Goal: Transaction & Acquisition: Obtain resource

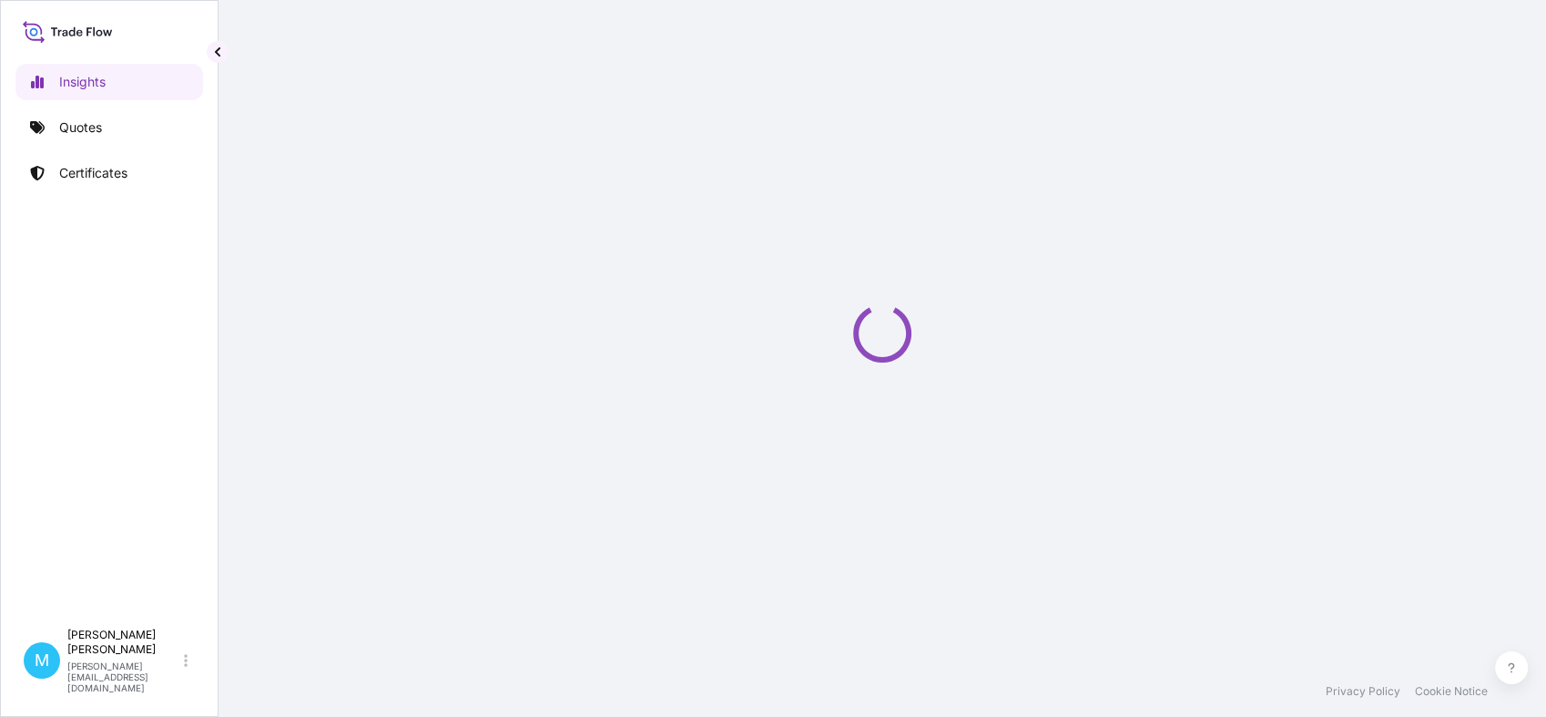
select select "2025"
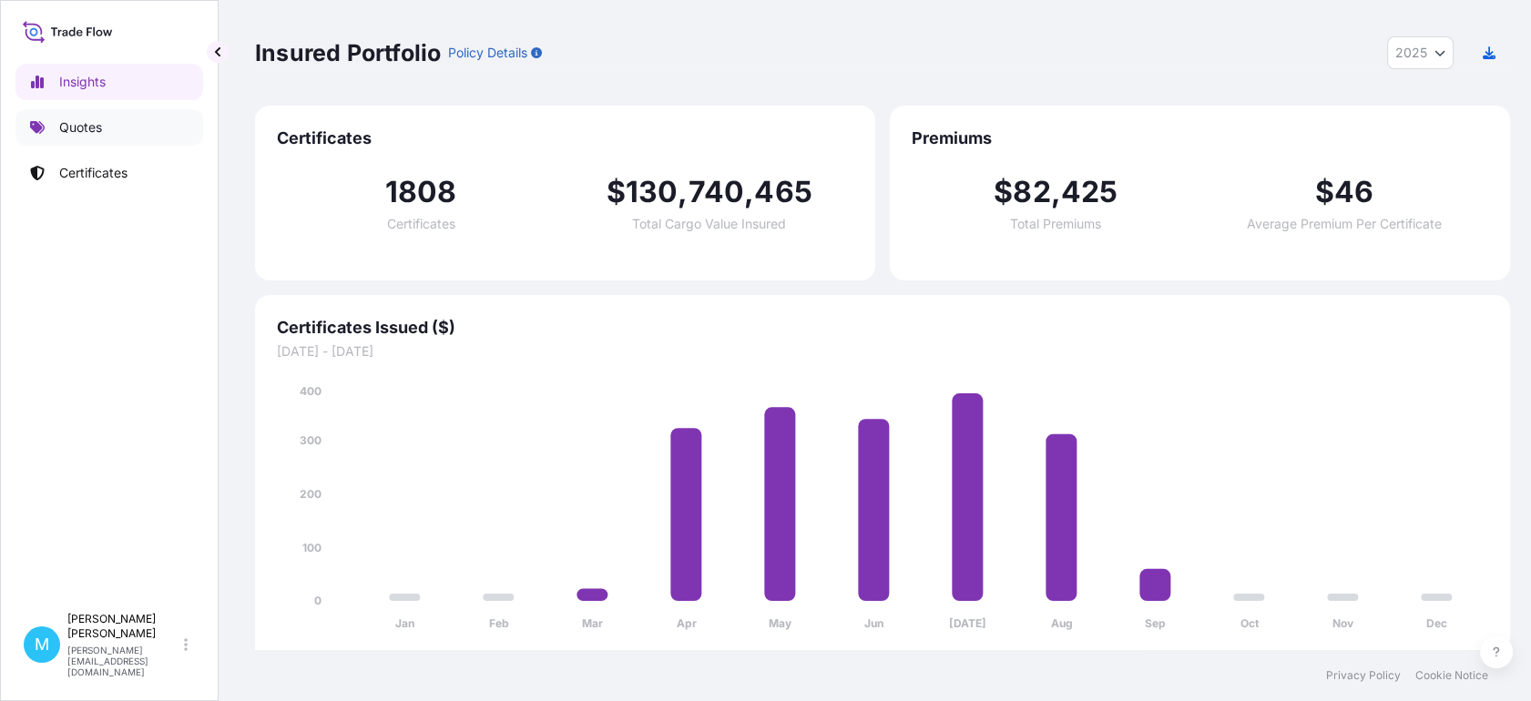
click at [107, 112] on link "Quotes" at bounding box center [109, 127] width 188 height 36
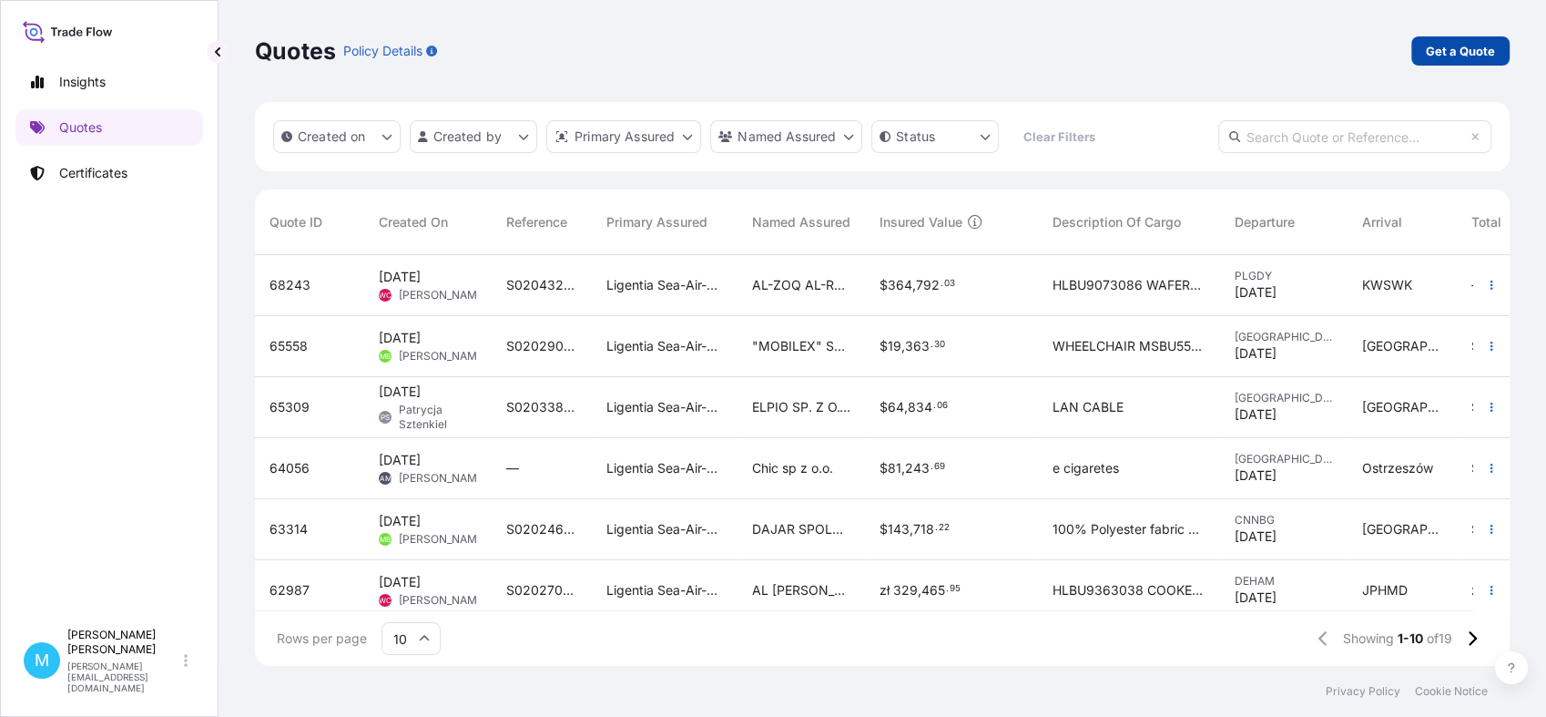
click at [1484, 54] on p "Get a Quote" at bounding box center [1460, 51] width 69 height 18
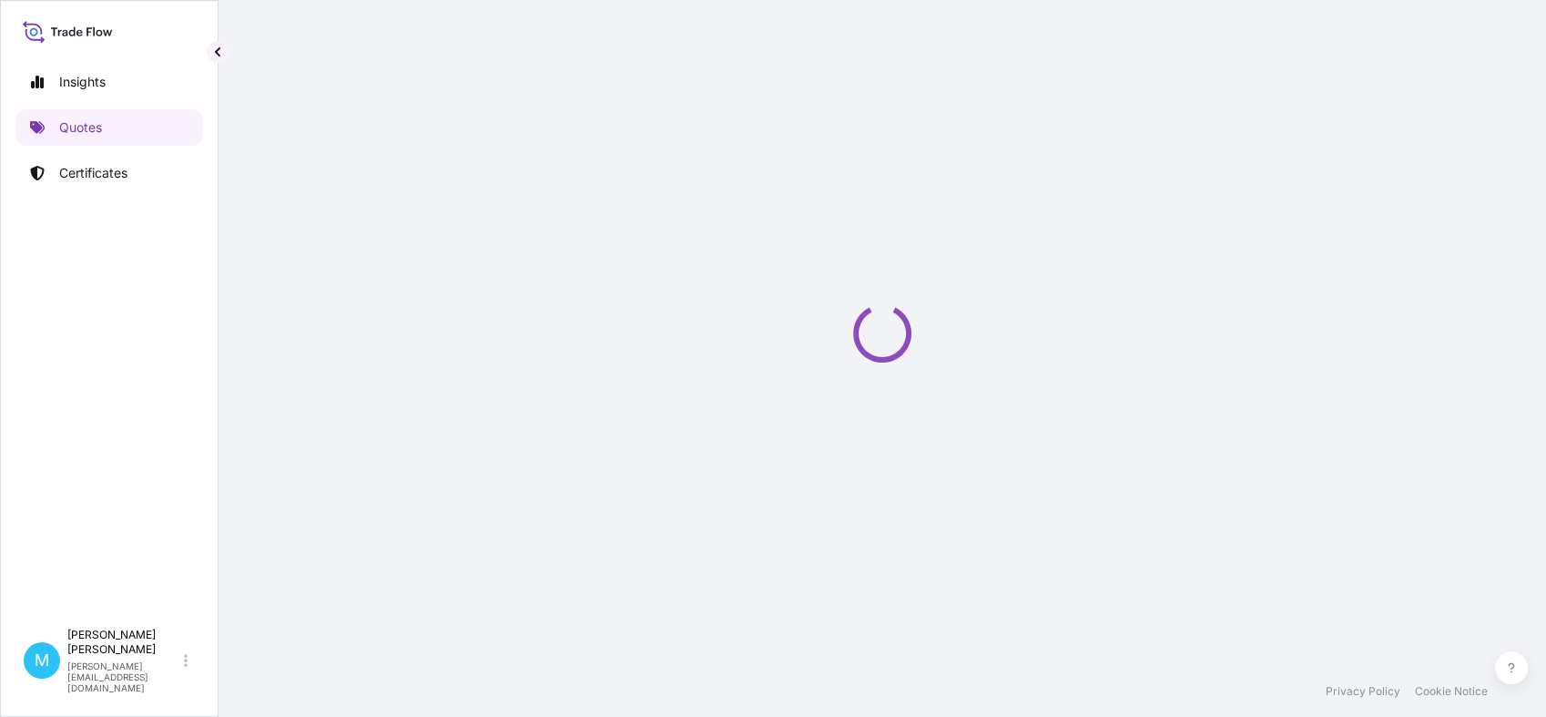
select select "Sea"
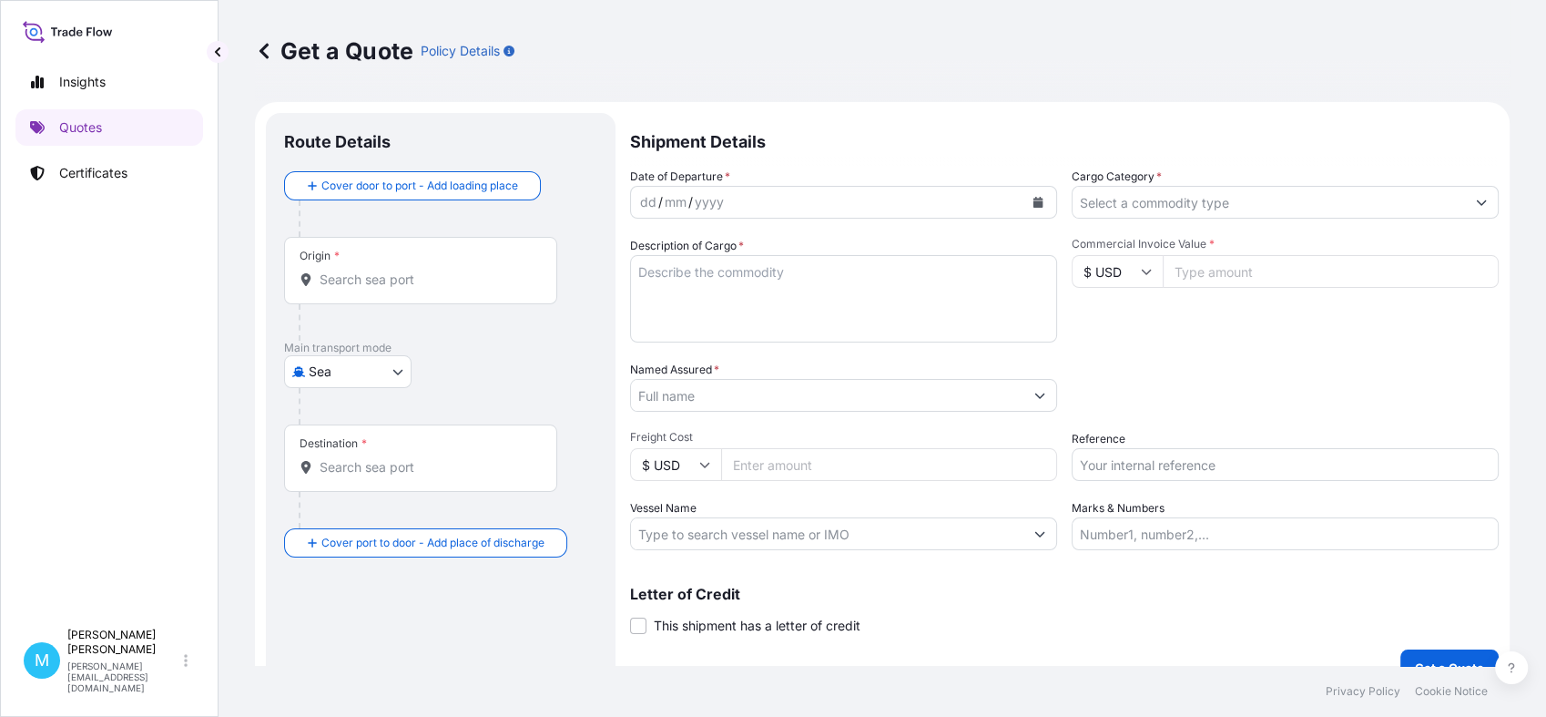
scroll to position [29, 0]
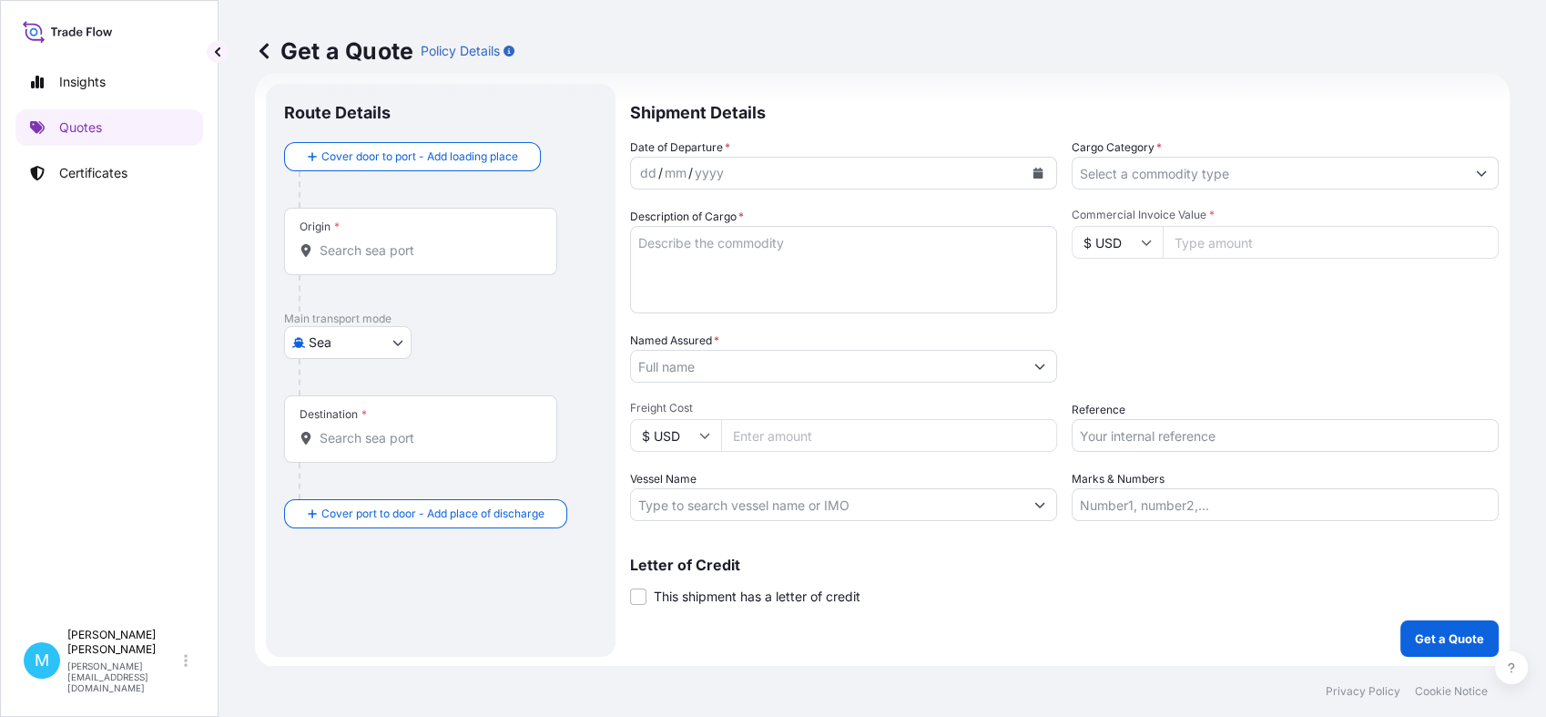
click at [388, 258] on input "Origin *" at bounding box center [427, 250] width 215 height 18
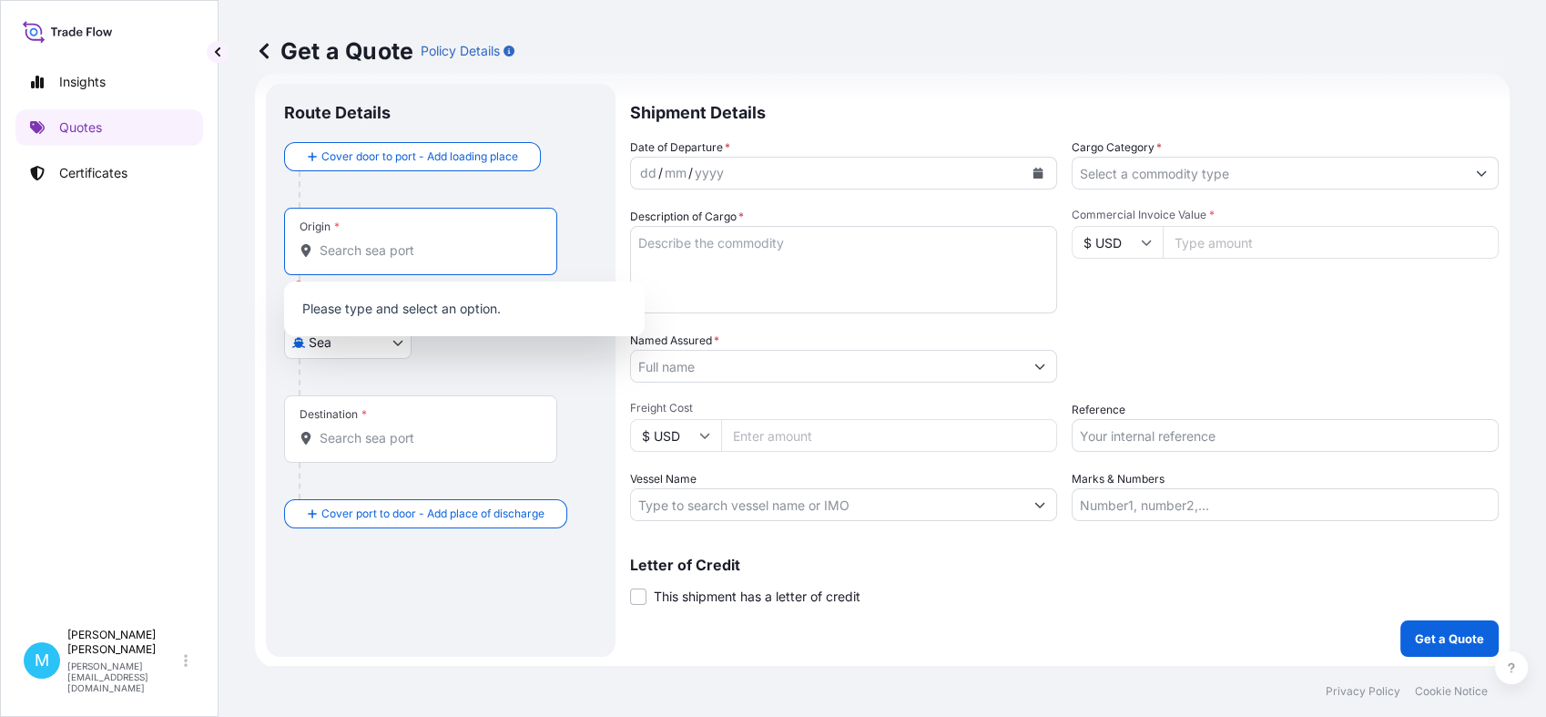
click at [395, 249] on input "Origin * Please select an origin" at bounding box center [427, 250] width 215 height 18
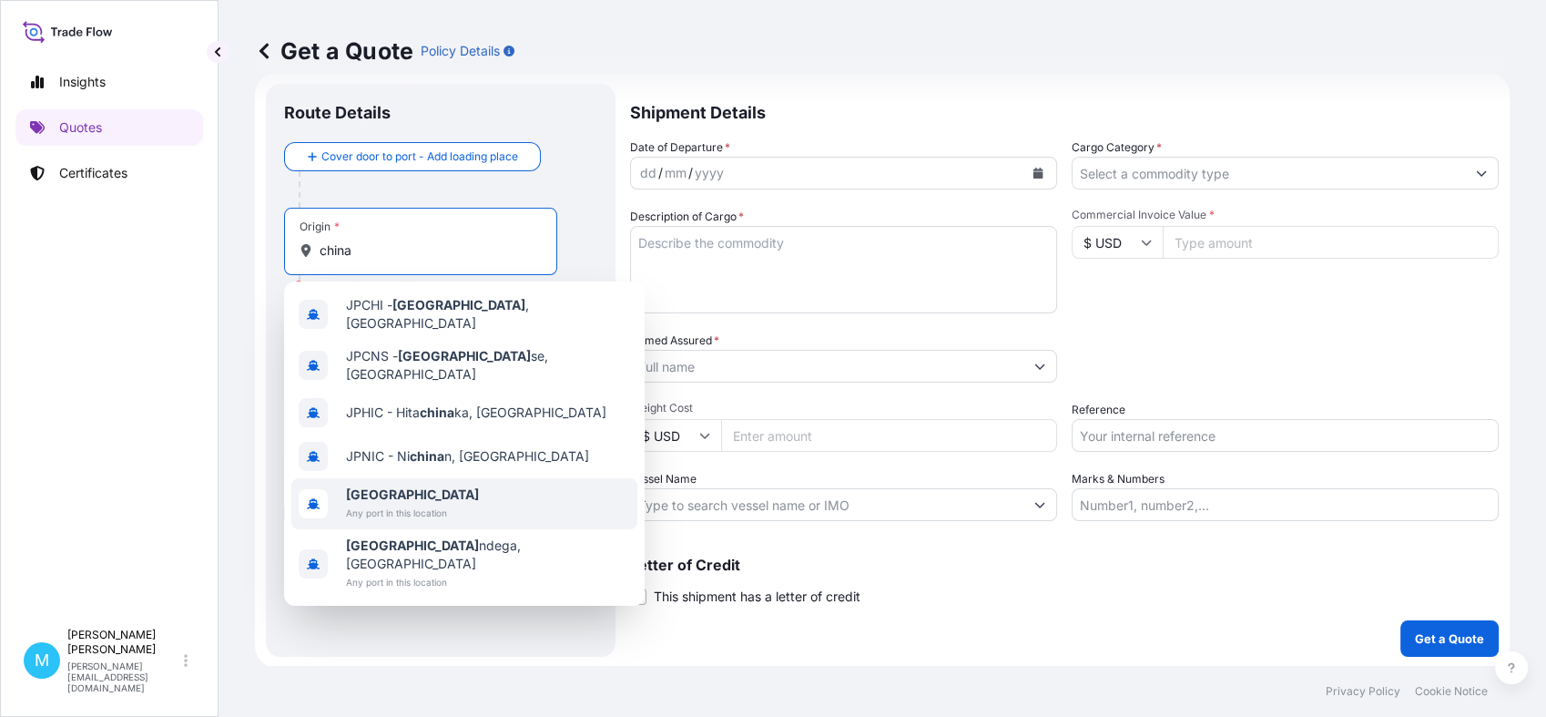
click at [406, 486] on span "China" at bounding box center [412, 494] width 133 height 18
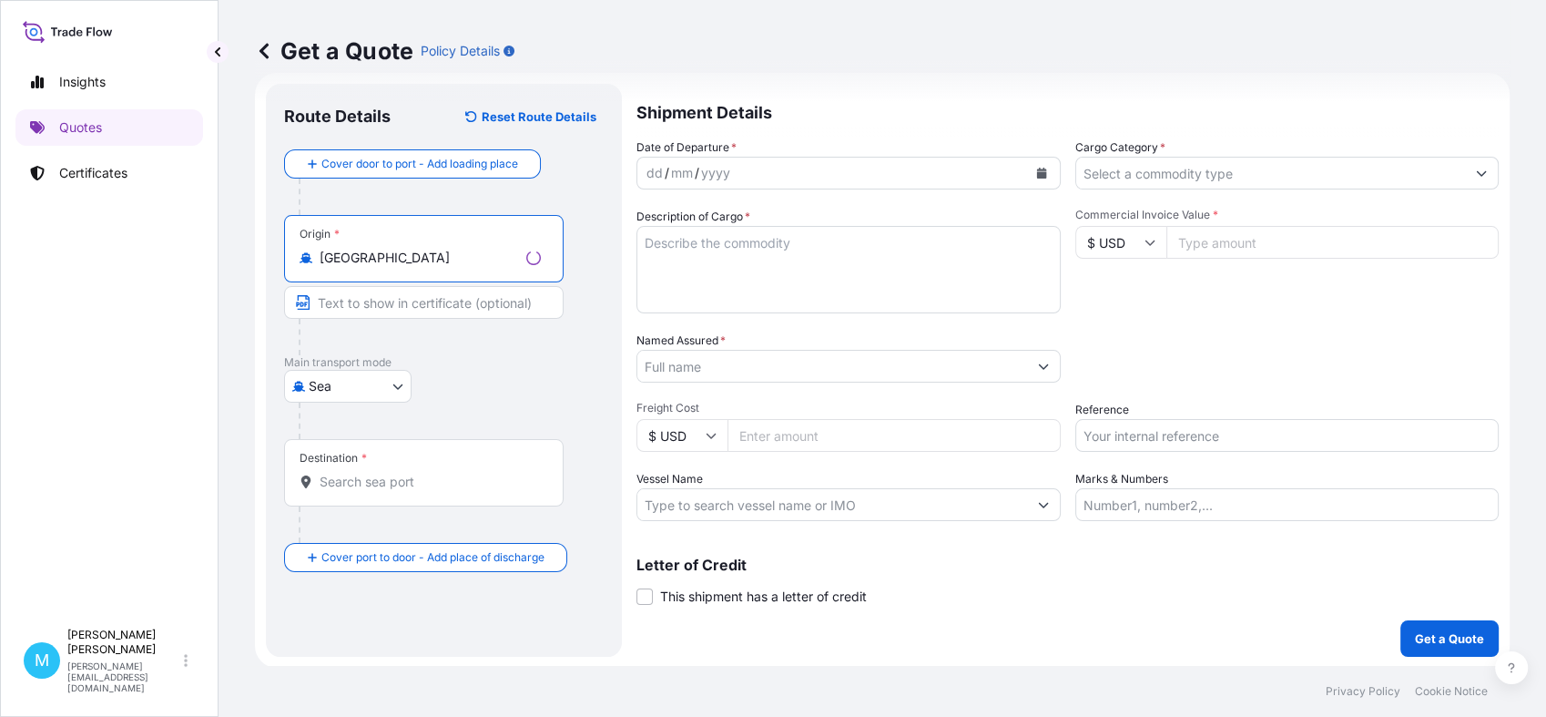
type input "China"
click at [351, 481] on input "Destination *" at bounding box center [430, 482] width 221 height 18
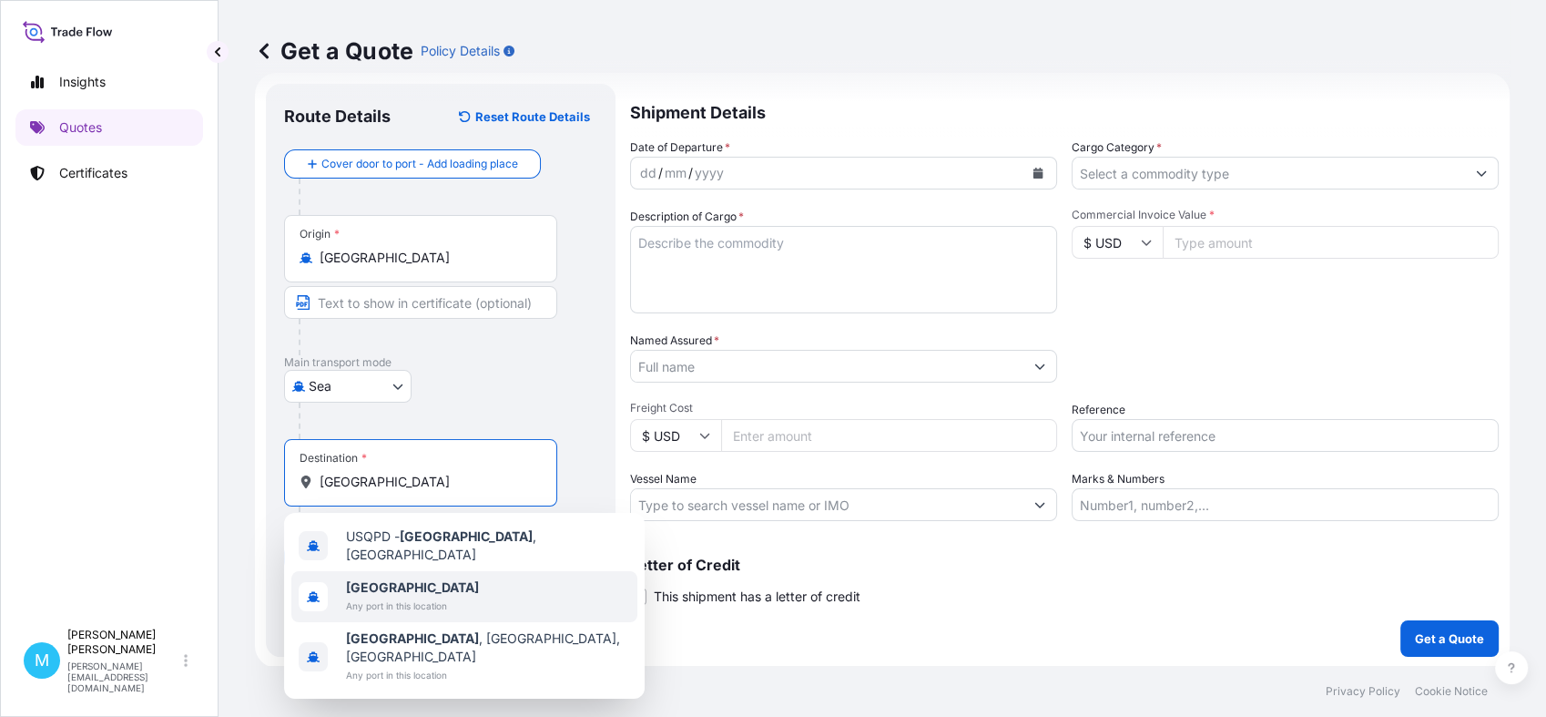
click at [379, 596] on span "Any port in this location" at bounding box center [412, 605] width 133 height 18
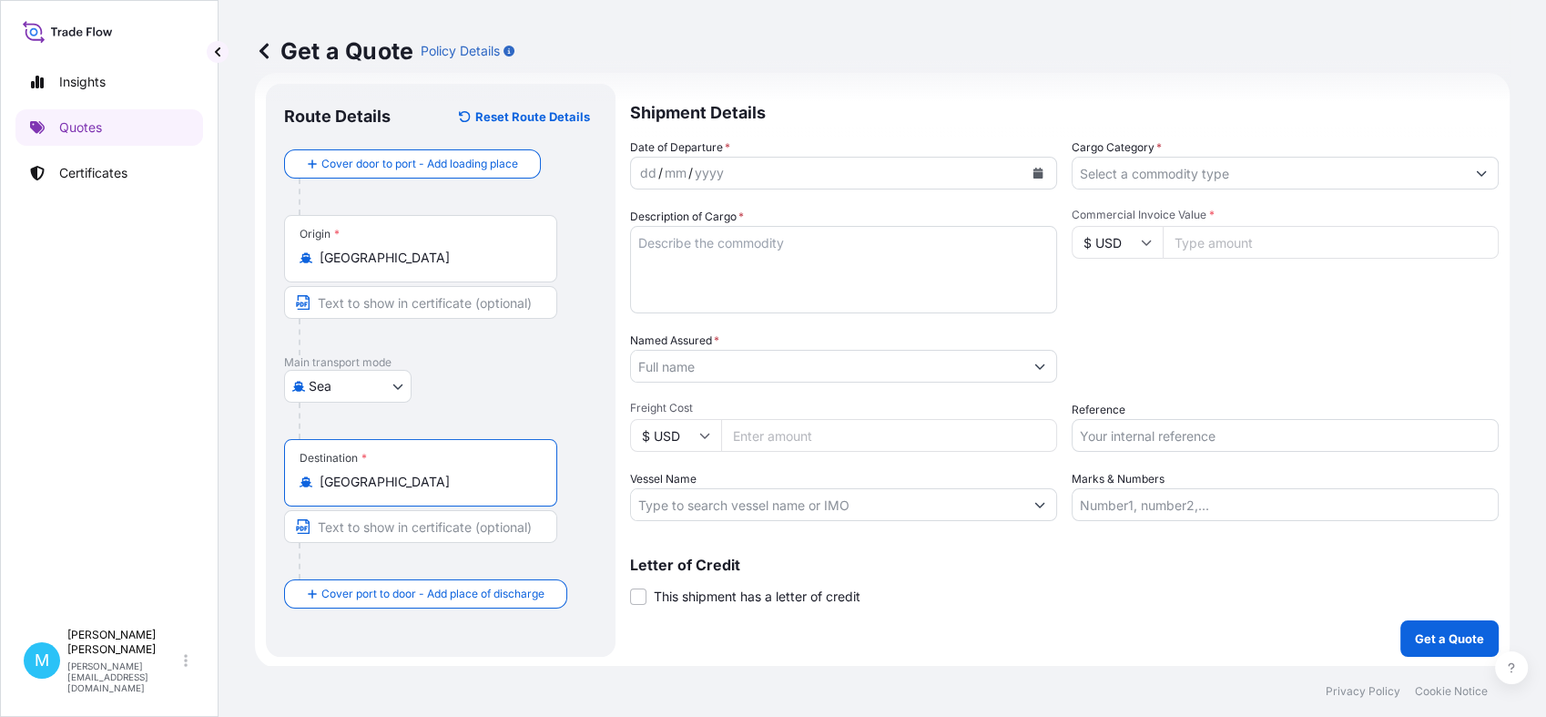
type input "Poland"
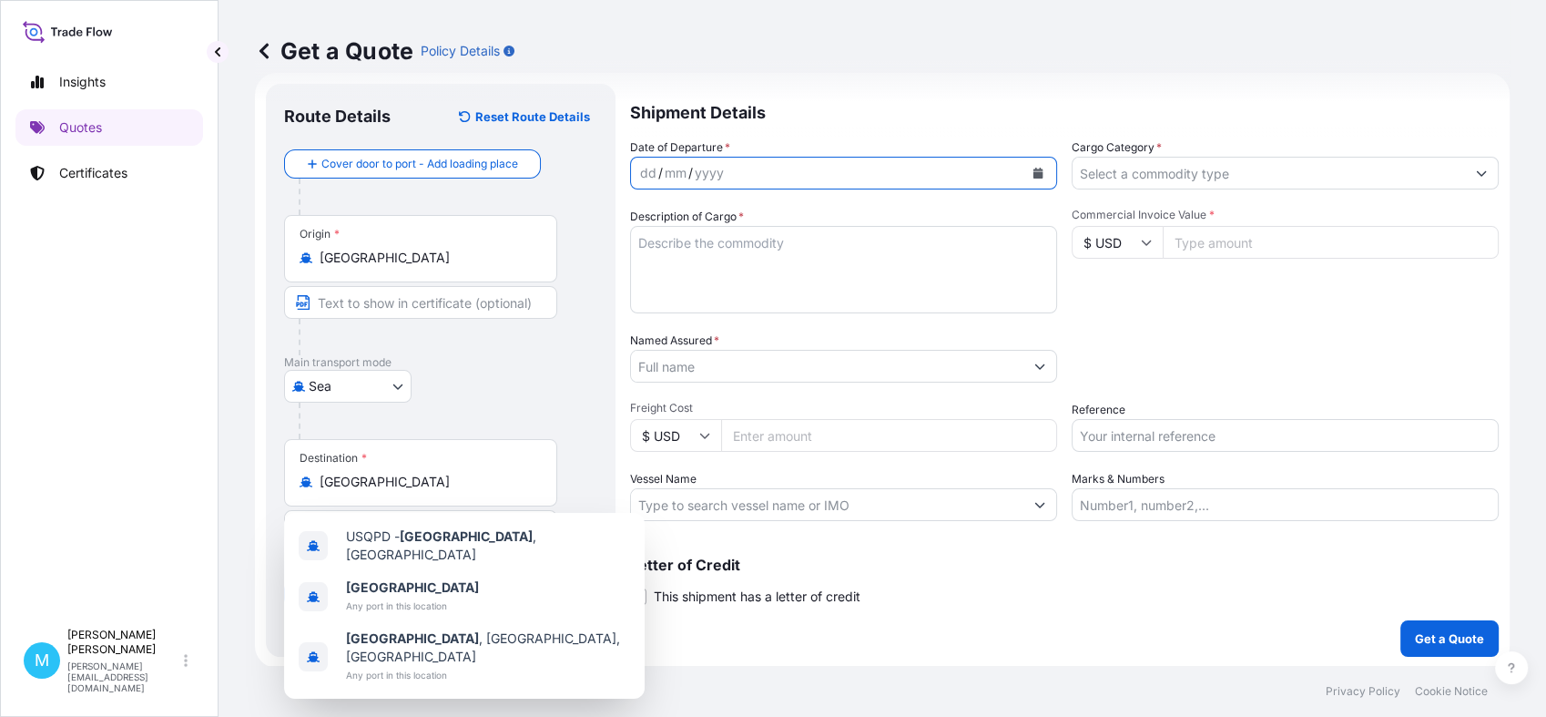
click at [1033, 173] on icon "Calendar" at bounding box center [1038, 173] width 10 height 11
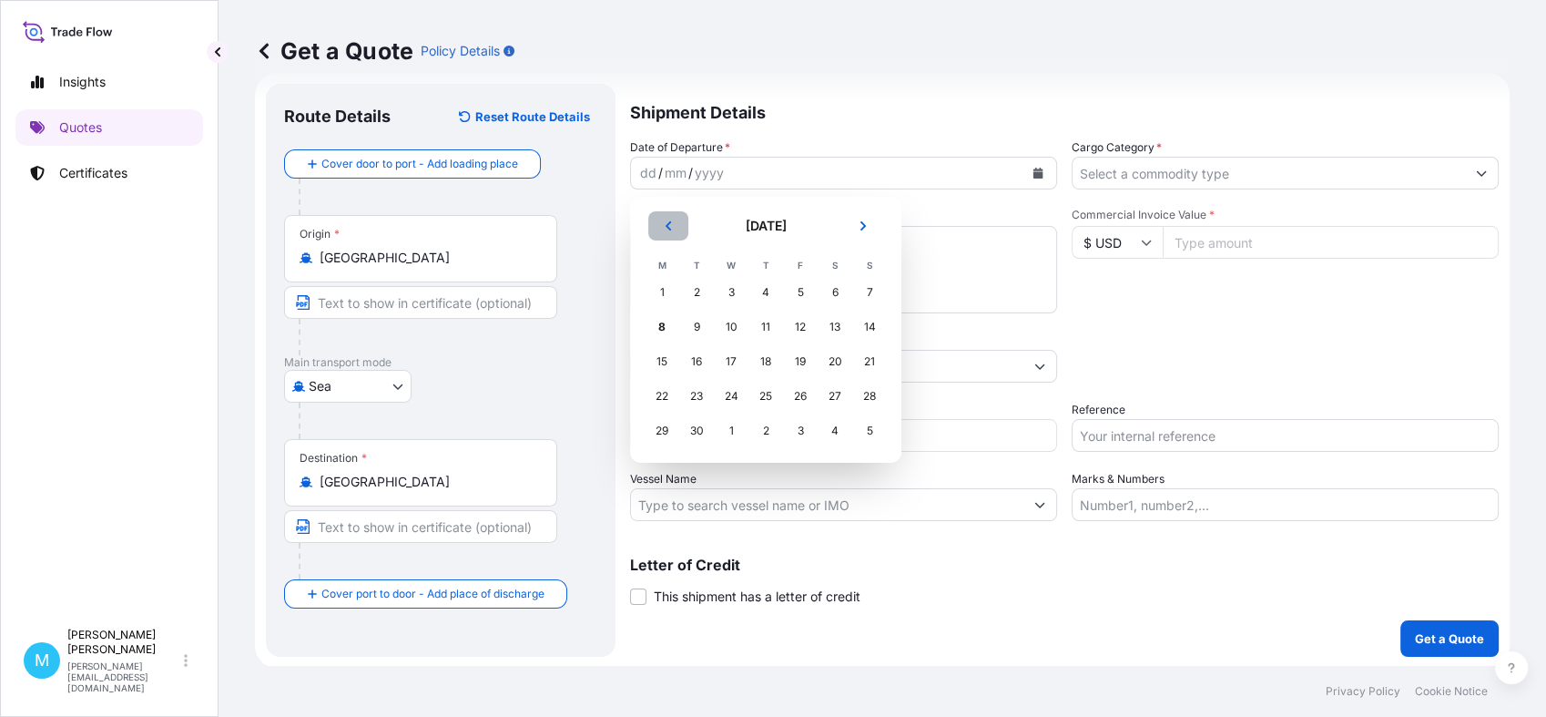
click at [666, 228] on icon "Previous" at bounding box center [668, 225] width 11 height 11
click at [797, 361] on div "15" at bounding box center [800, 361] width 33 height 33
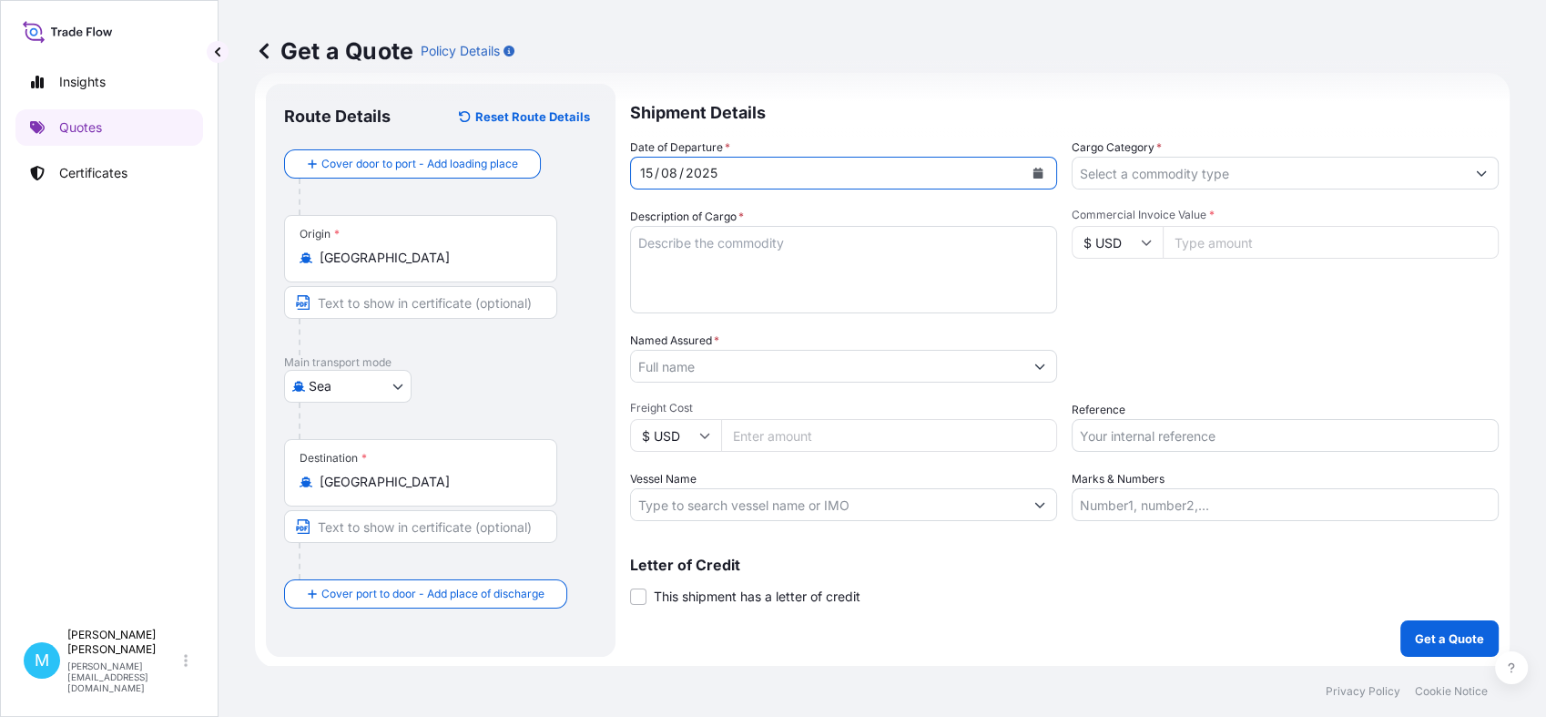
click at [715, 247] on textarea "Description of Cargo *" at bounding box center [843, 269] width 427 height 87
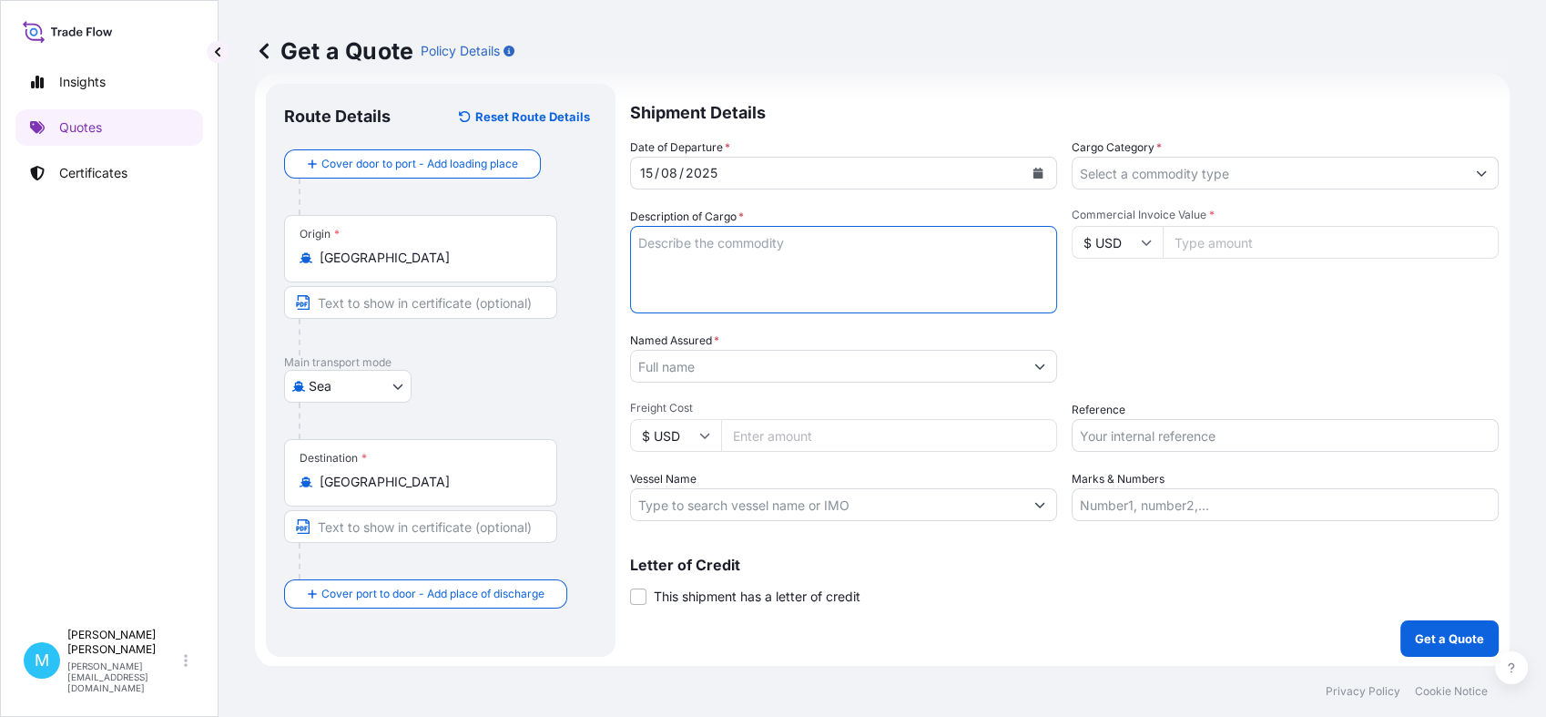
click at [712, 241] on textarea "Description of Cargo *" at bounding box center [843, 269] width 427 height 87
paste textarea "TXGU7311126 M5242798 40HC 2615.75 KG 14.87 M3 70 CTN"
paste textarea ") REVERSE OSMOSIS MEMBRANE"
click at [1042, 241] on textarea "TXGU7311126 M5242798 40HC 2615.75 KG 14.87 M3 70 CTN || ) REVERSE OSMOSIS MEMBR…" at bounding box center [843, 269] width 427 height 87
click at [890, 266] on textarea "TXGU7311126 M5242798 40HC 2615.75 KG 14.87 M3 70 CTN || REVERSE OSMOSIS MEMBRANE" at bounding box center [843, 269] width 427 height 87
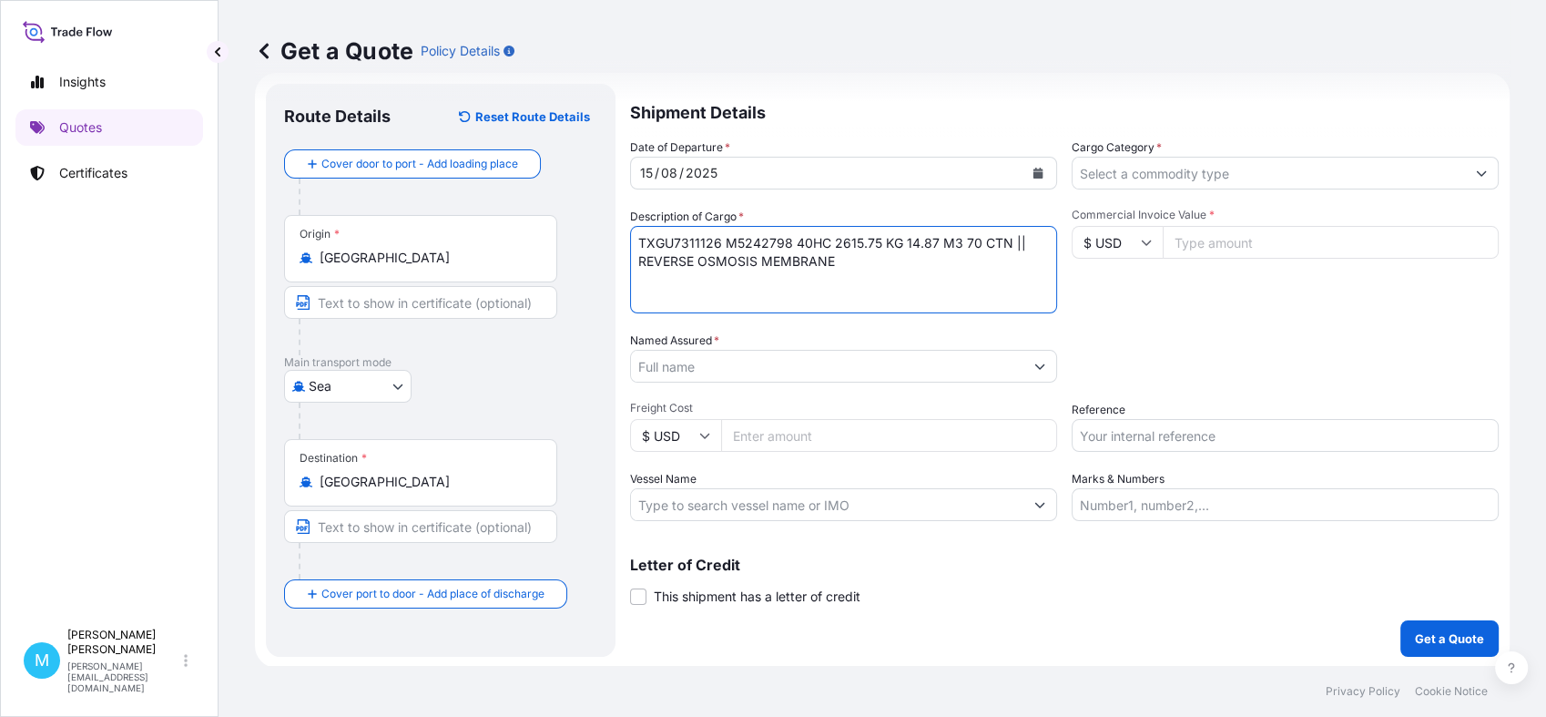
paste textarea "ELEMENT"
type textarea "TXGU7311126 M5242798 40HC 2615.75 KG 14.87 M3 70 CTN || REVERSE OSMOSIS MEMBRAN…"
click at [710, 365] on input "Named Assured *" at bounding box center [823, 366] width 385 height 33
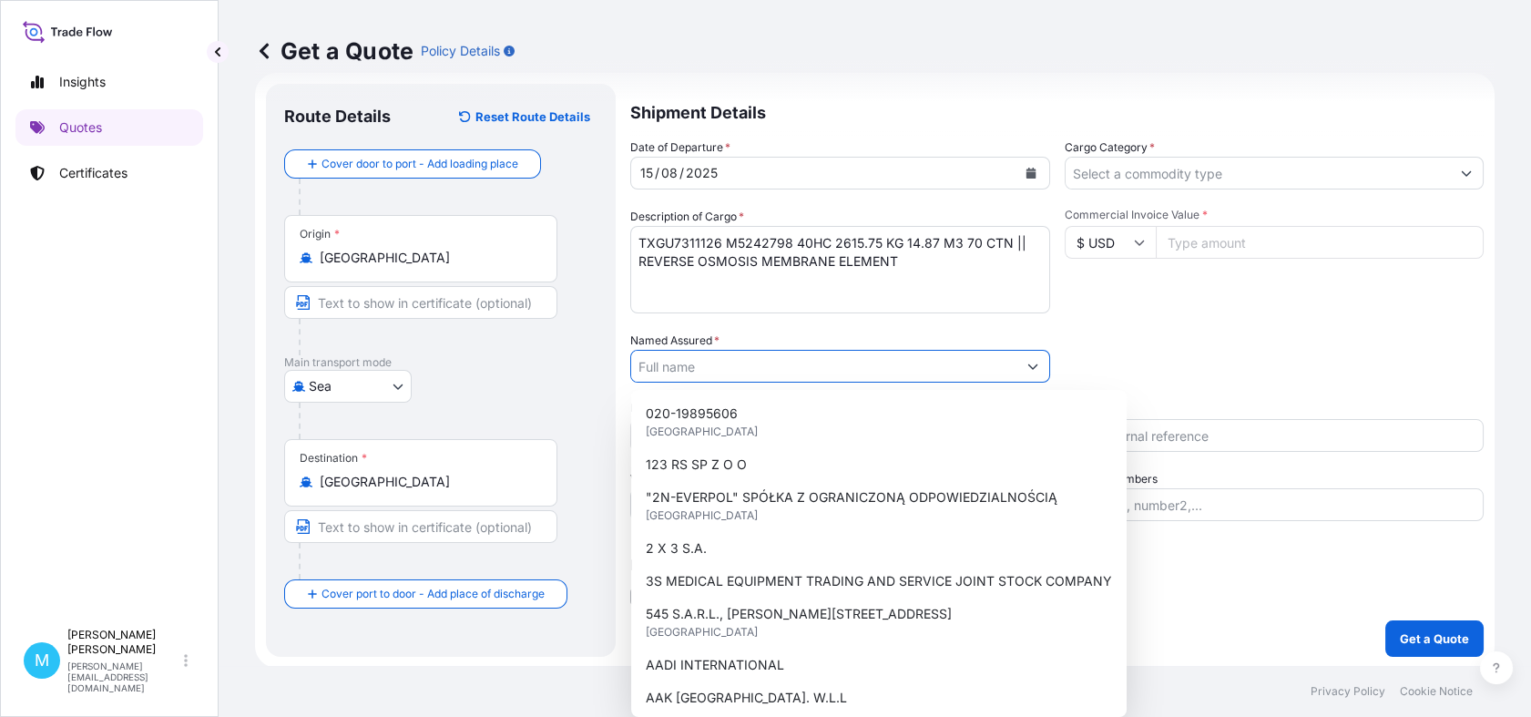
paste input "POLAQUA GROUP"
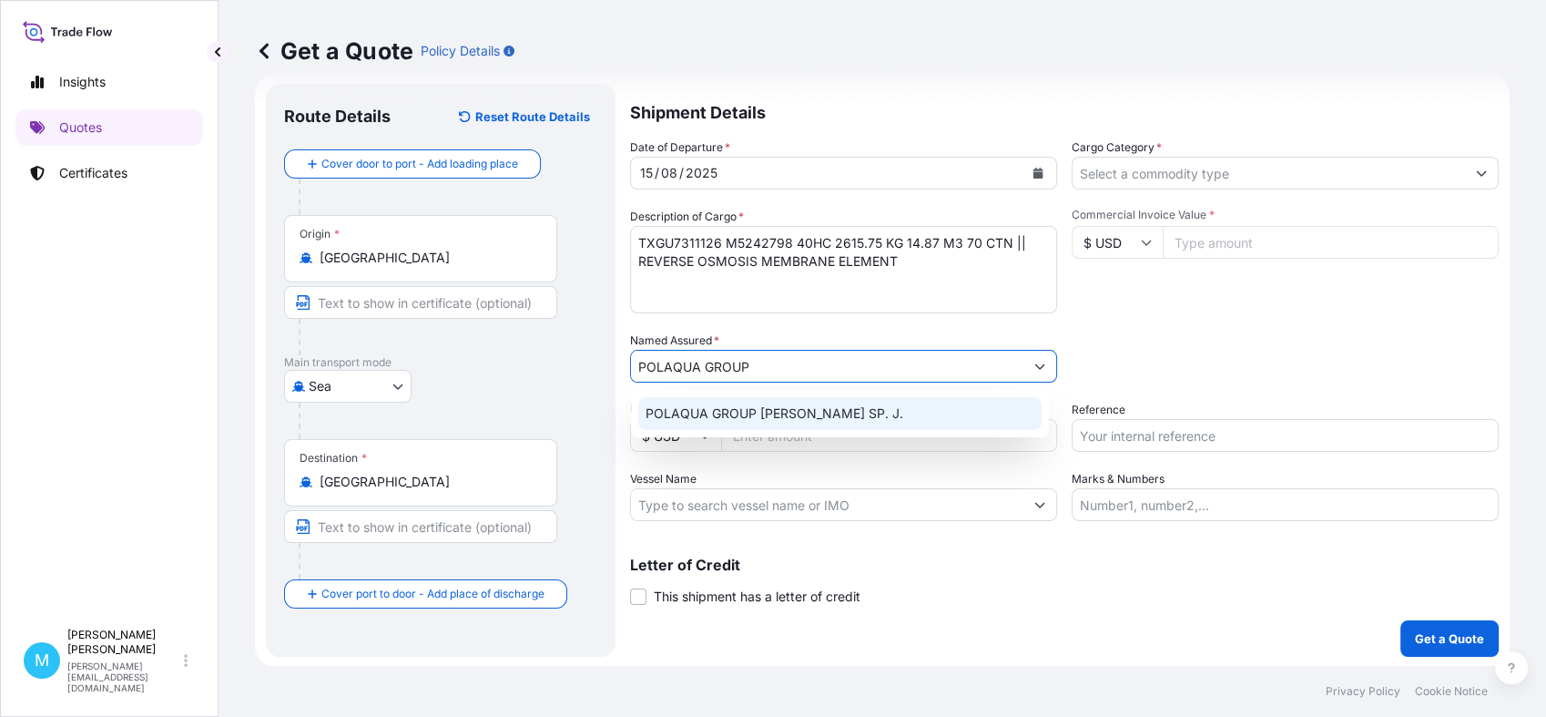
click at [839, 411] on span "POLAQUA GROUP A A SZYMKO SP. J." at bounding box center [775, 413] width 258 height 18
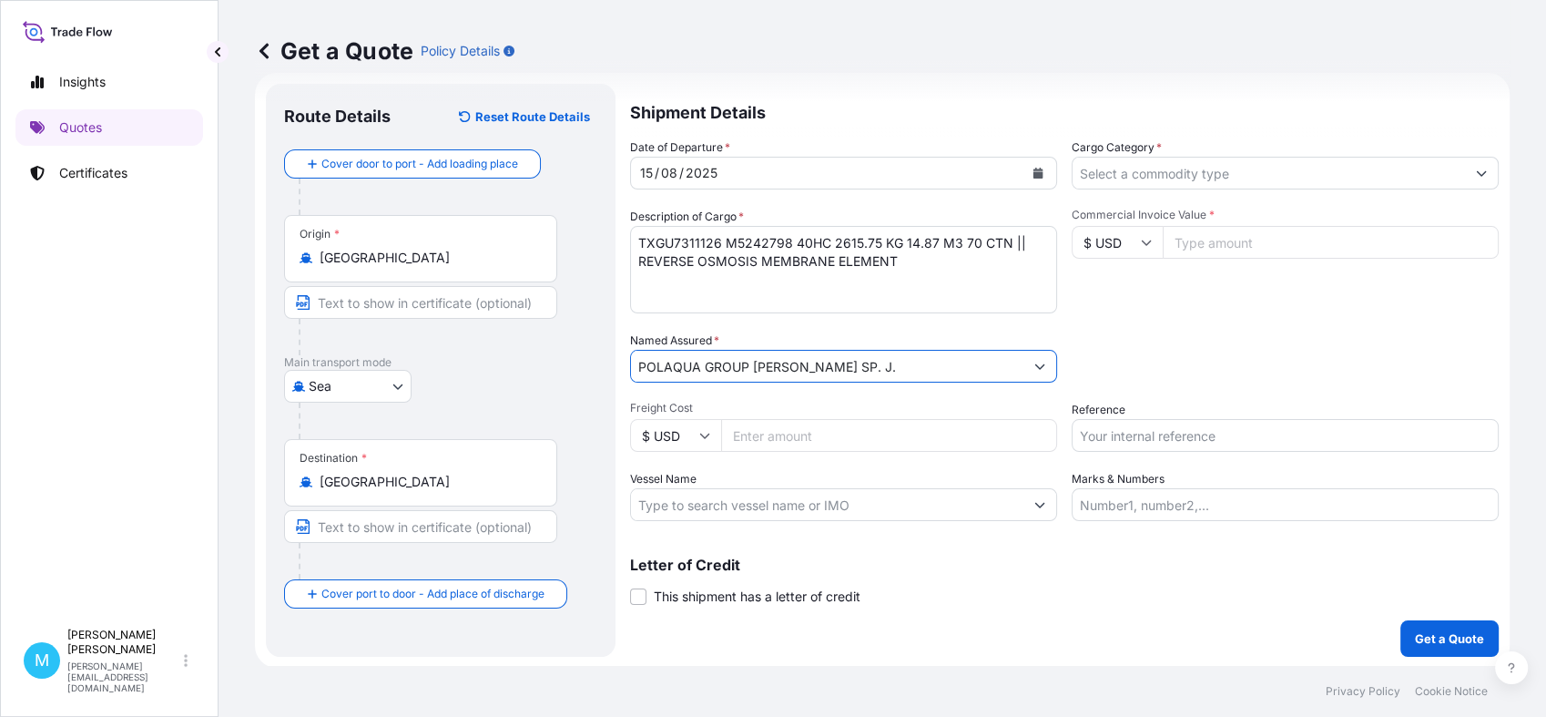
type input "POLAQUA GROUP A A SZYMKO SP. J."
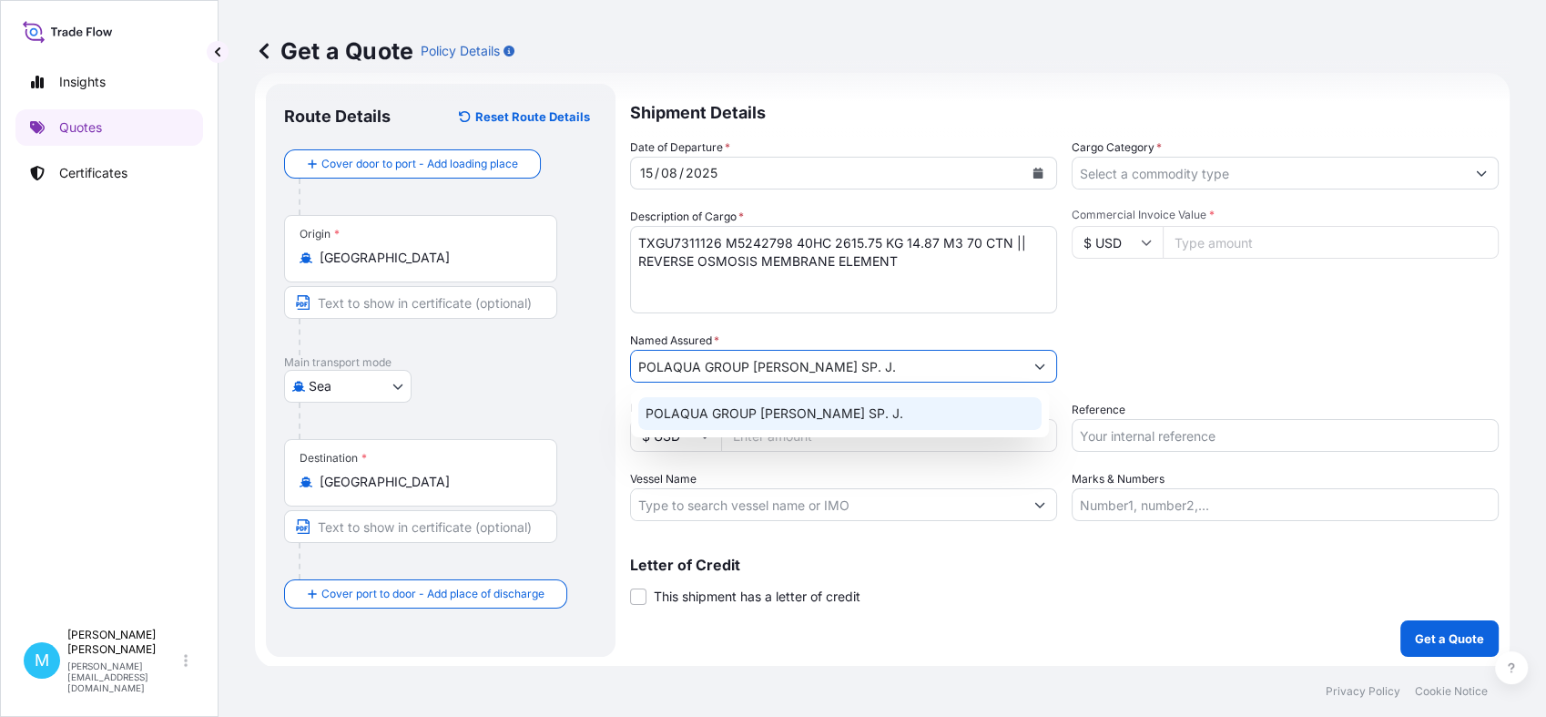
click at [809, 415] on span "POLAQUA GROUP A A SZYMKO SP. J." at bounding box center [775, 413] width 258 height 18
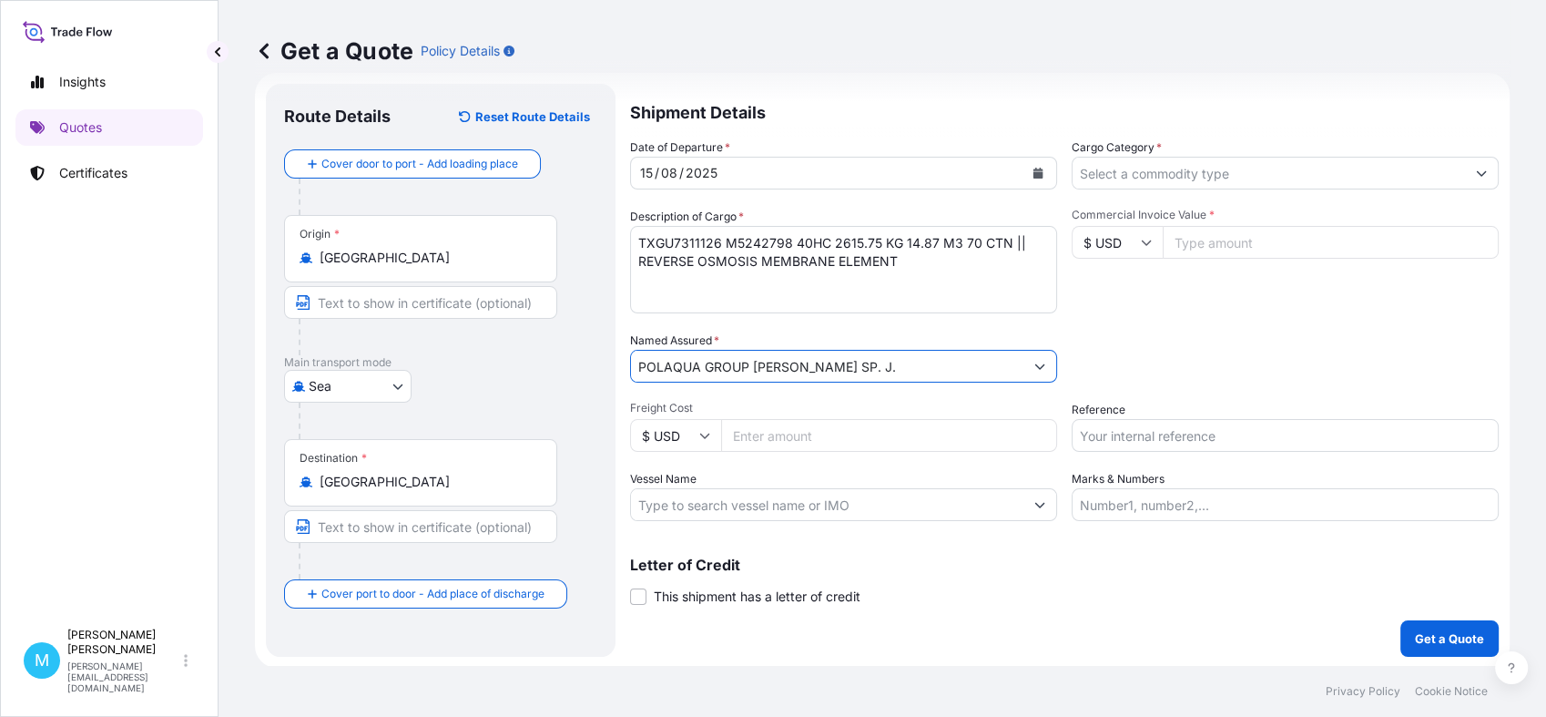
click at [1148, 171] on input "Cargo Category *" at bounding box center [1269, 173] width 392 height 33
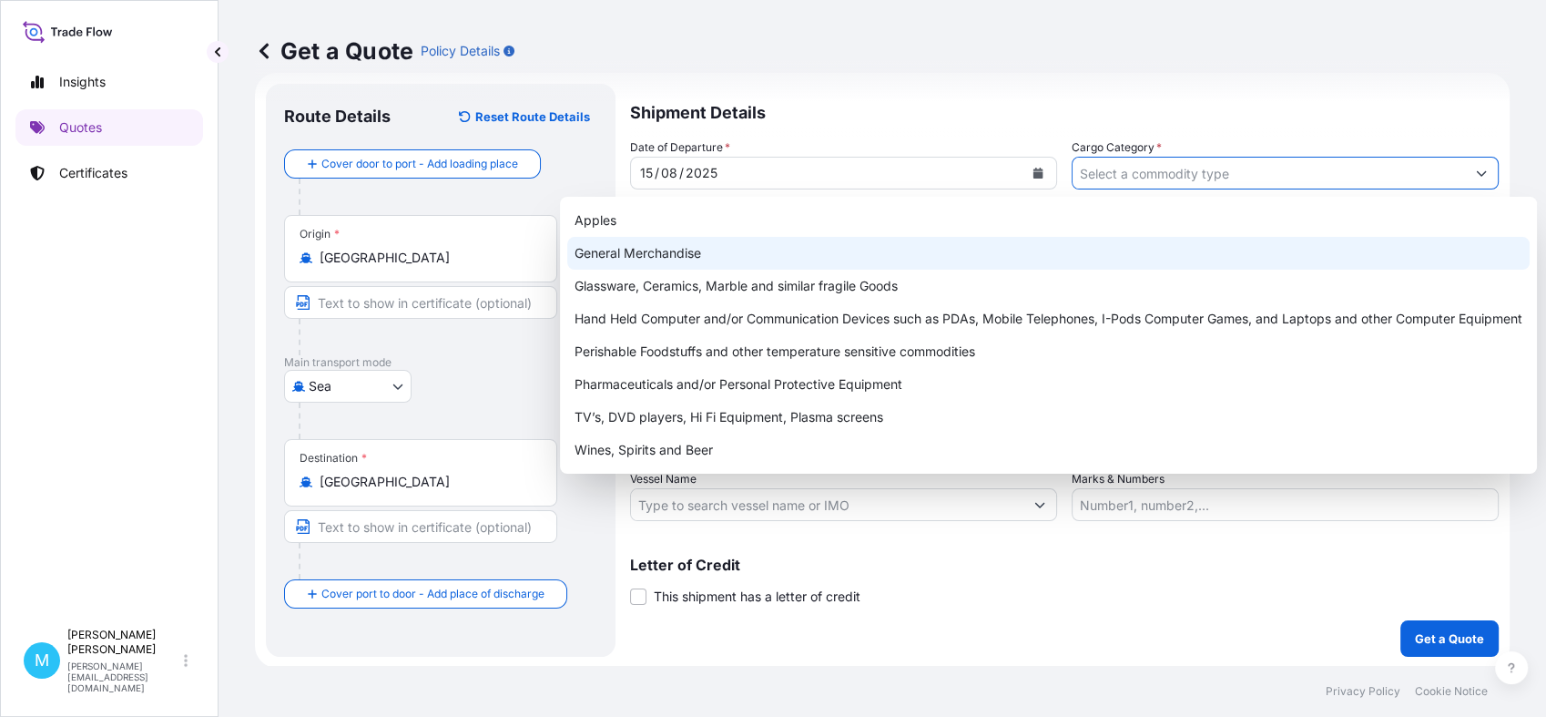
click at [770, 249] on div "General Merchandise" at bounding box center [1048, 253] width 962 height 33
type input "General Merchandise"
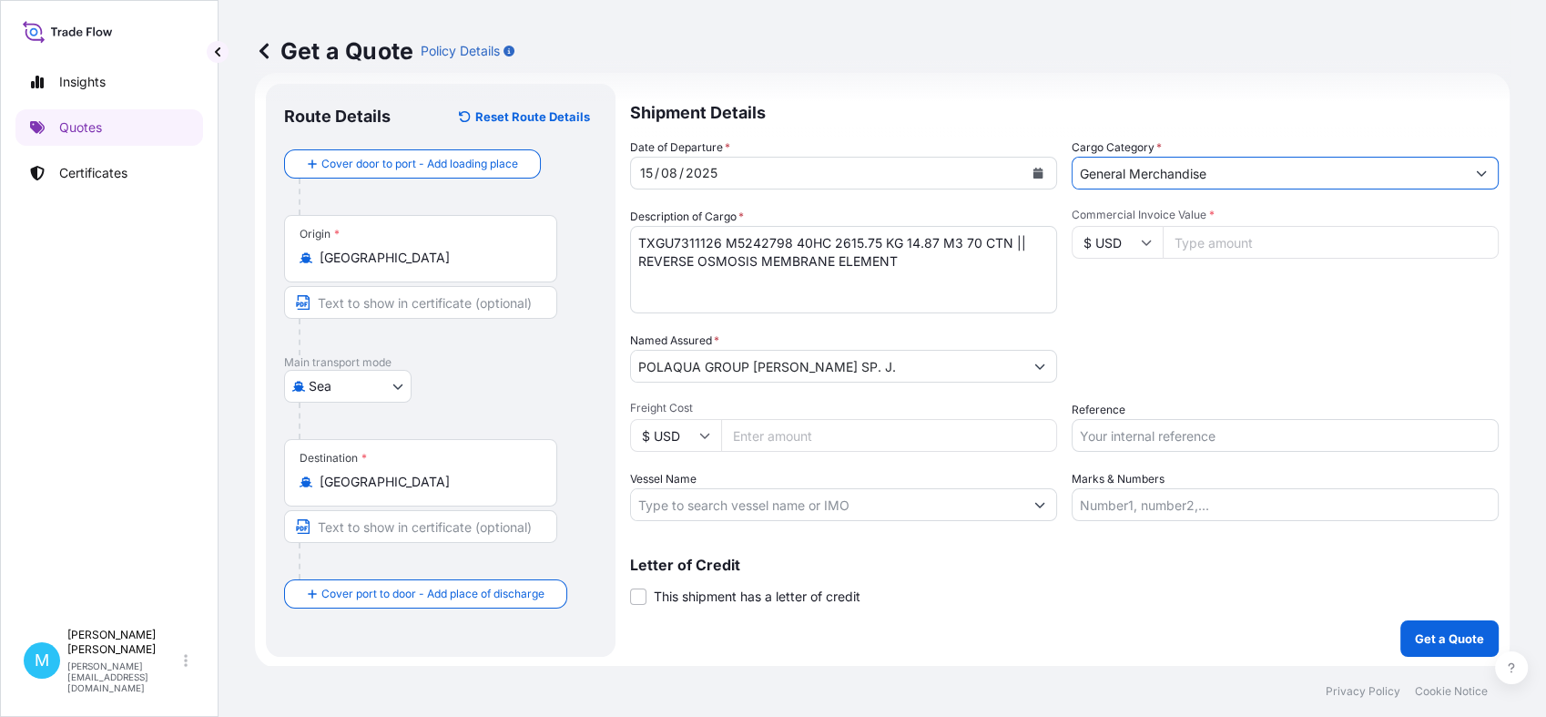
click at [1239, 248] on input "Commercial Invoice Value *" at bounding box center [1331, 242] width 336 height 33
paste input "39505"
type input "39505.00"
click at [1139, 437] on input "Reference" at bounding box center [1285, 435] width 427 height 33
paste input "S02017420"
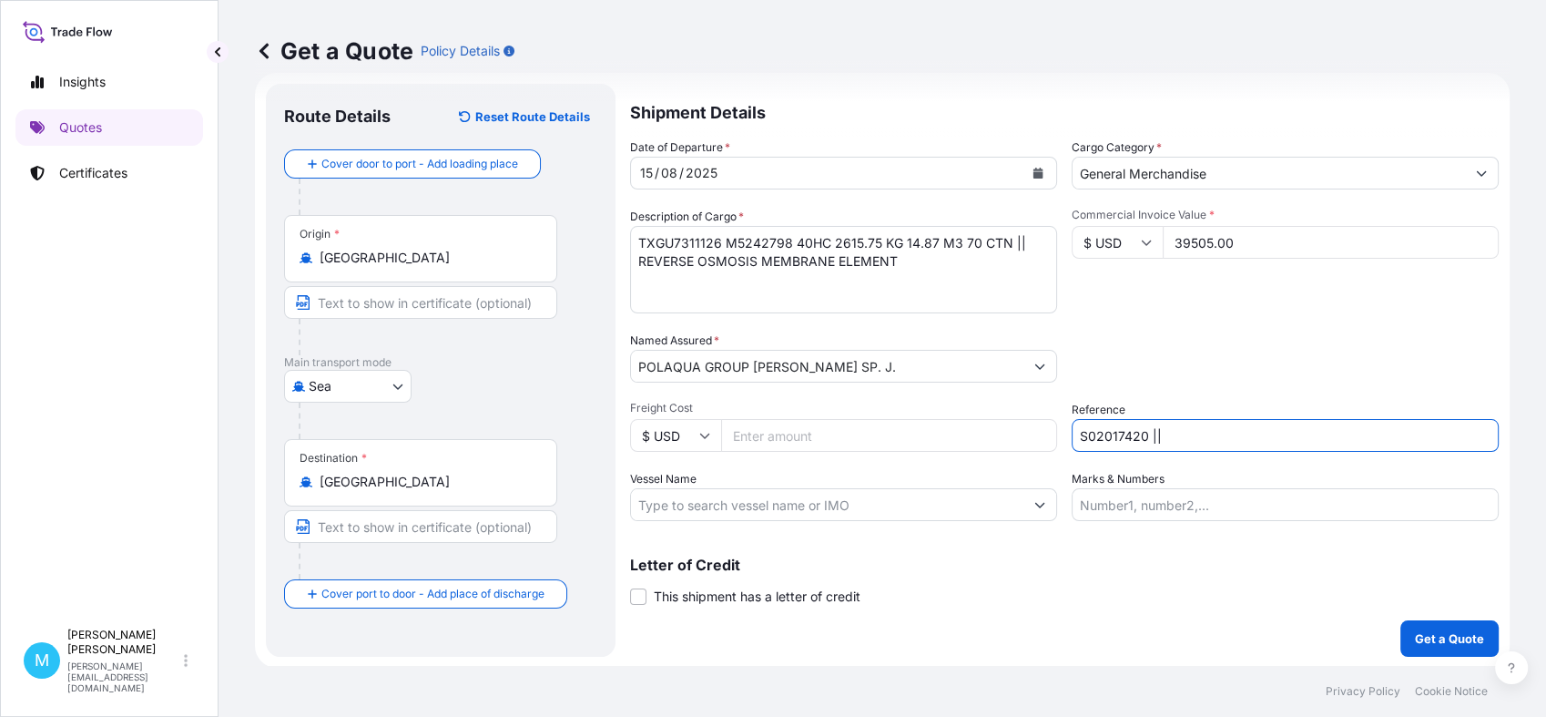
paste input "LCL16412"
type input "S02017420 || LCL16412"
click at [1413, 627] on button "Get a Quote" at bounding box center [1449, 638] width 98 height 36
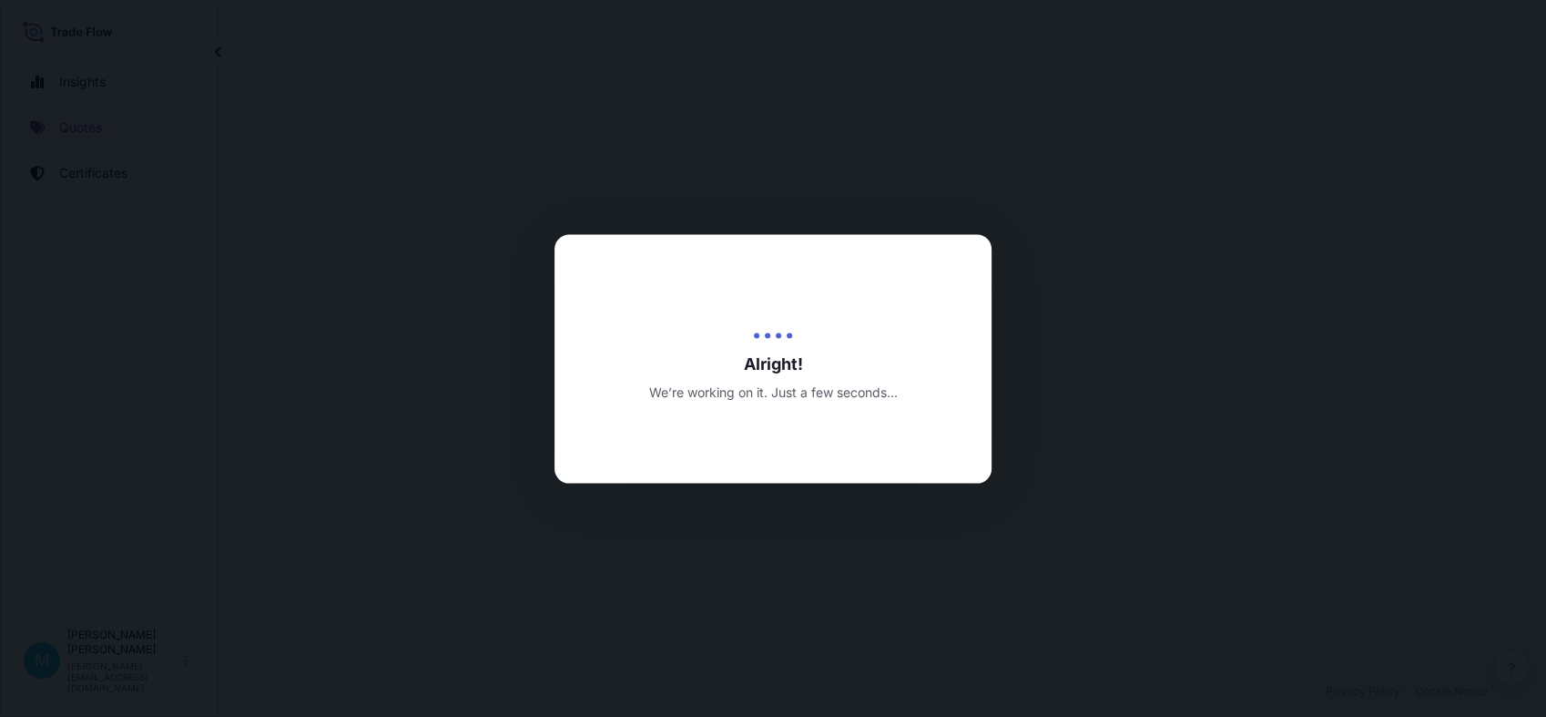
select select "Sea"
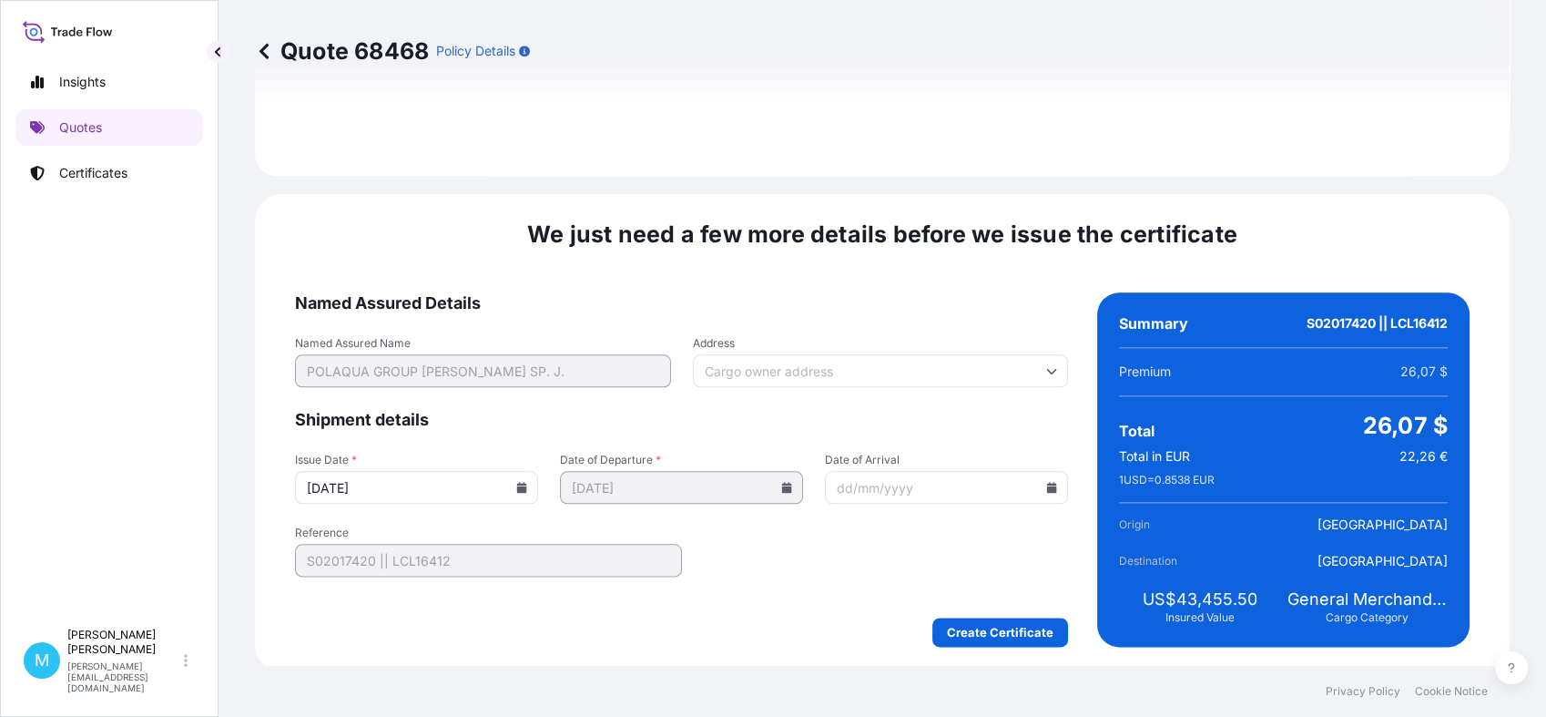
scroll to position [2061, 0]
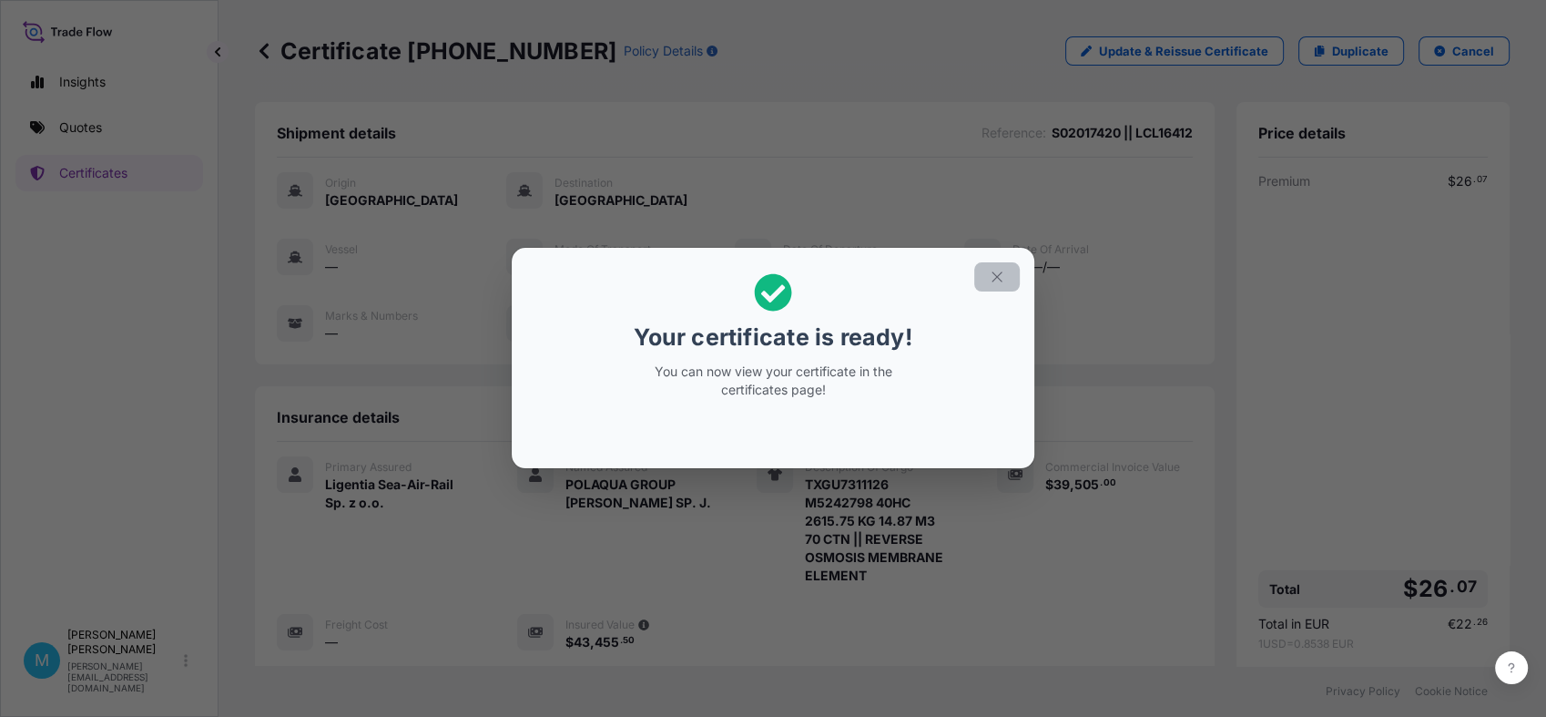
click at [998, 279] on icon "button" at bounding box center [997, 277] width 10 height 10
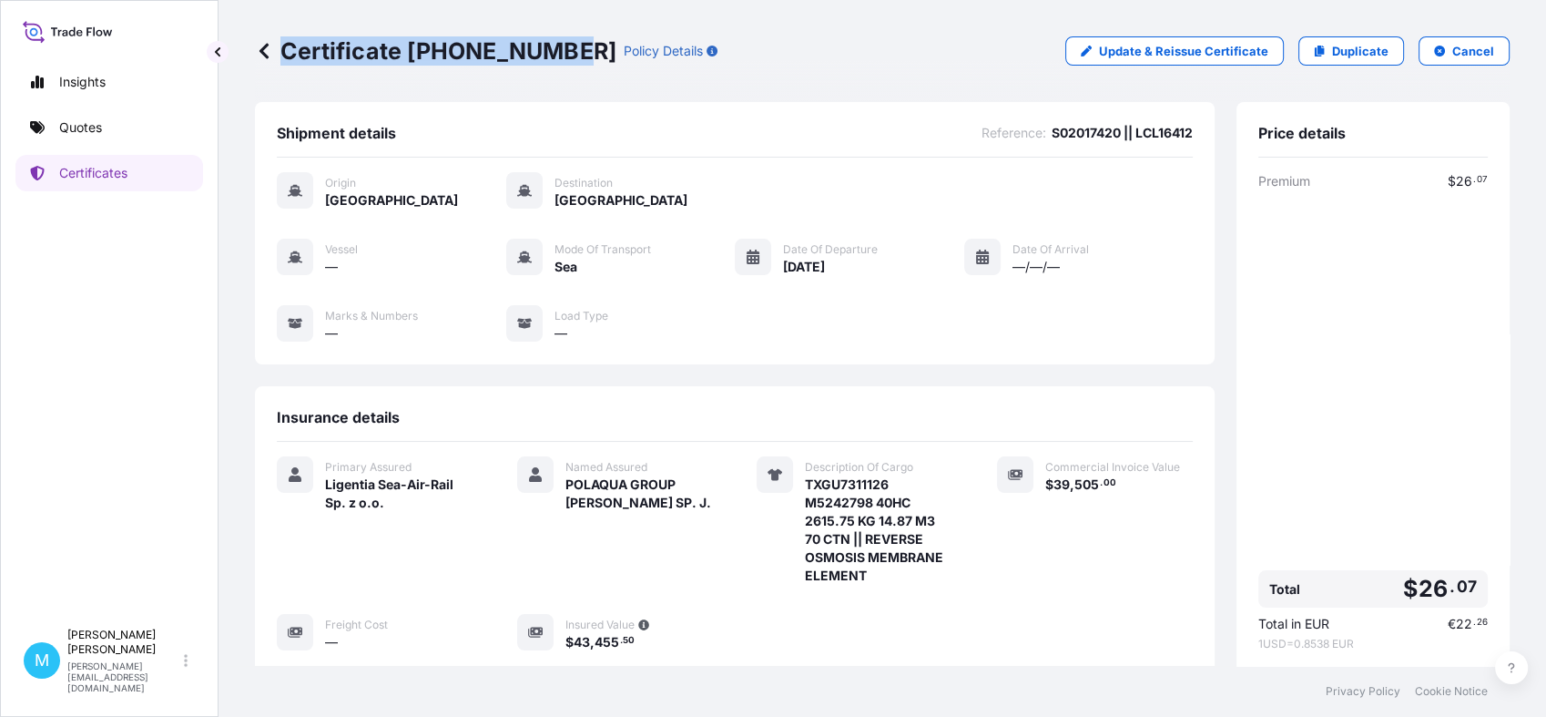
drag, startPoint x: 564, startPoint y: 46, endPoint x: 564, endPoint y: 64, distance: 17.3
click at [564, 64] on div "Certificate 31440-1850-1 Policy Details" at bounding box center [486, 50] width 463 height 29
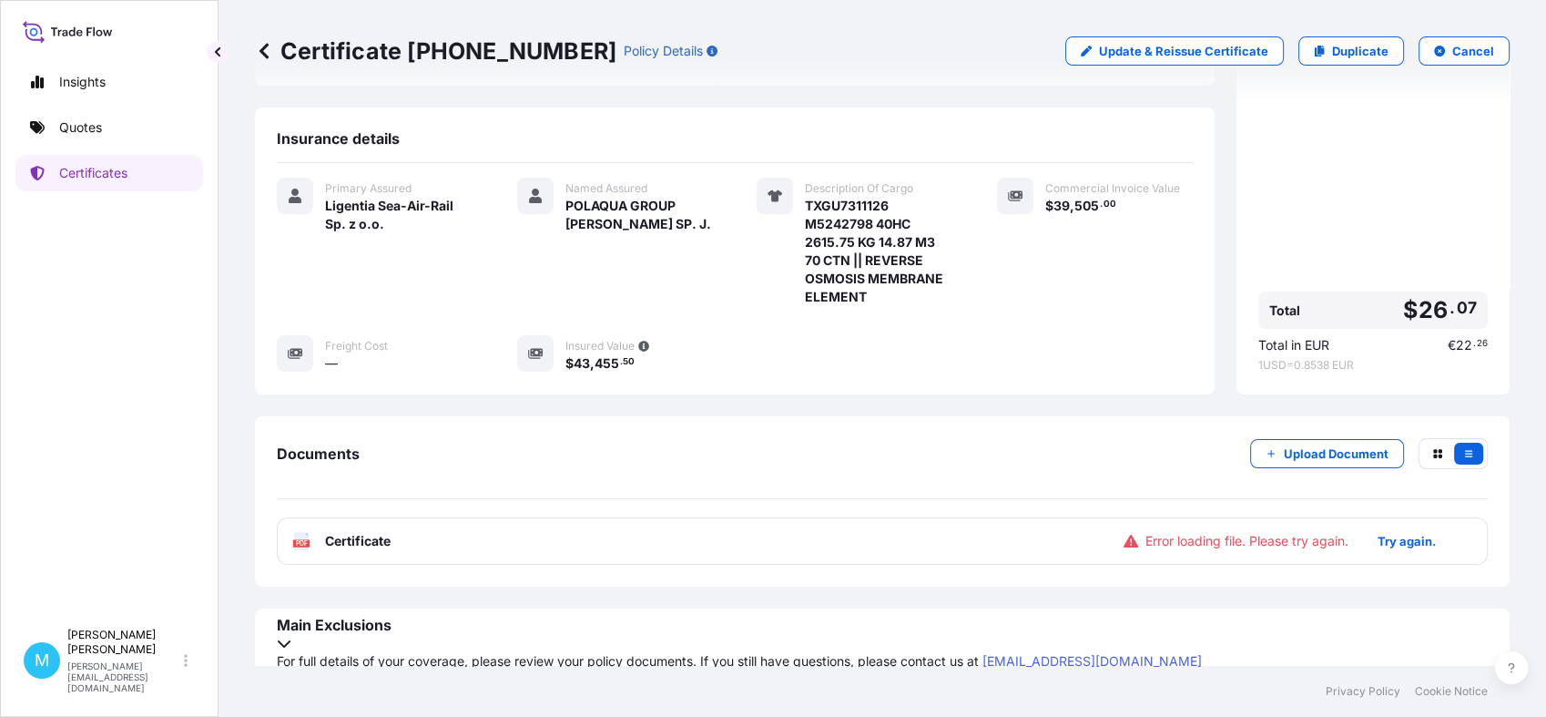
click at [1227, 553] on div "Error loading file. Please try again. Try again." at bounding box center [1291, 540] width 334 height 29
click at [970, 544] on div "PDF Certificate Error loading file. Please try again. Try again." at bounding box center [882, 540] width 1211 height 47
click at [1382, 540] on p "Try again." at bounding box center [1407, 541] width 58 height 18
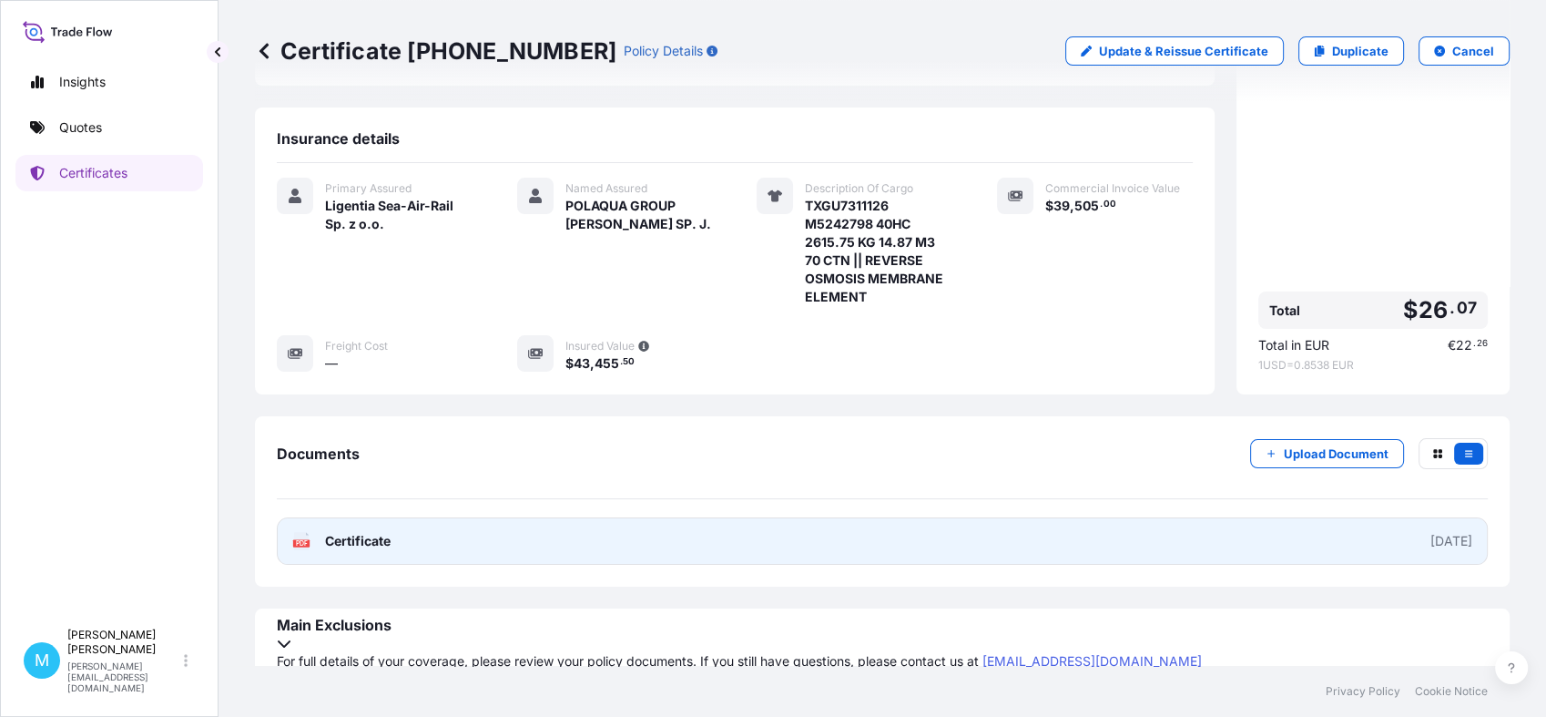
click at [823, 547] on link "PDF Certificate 2025-09-08" at bounding box center [882, 540] width 1211 height 47
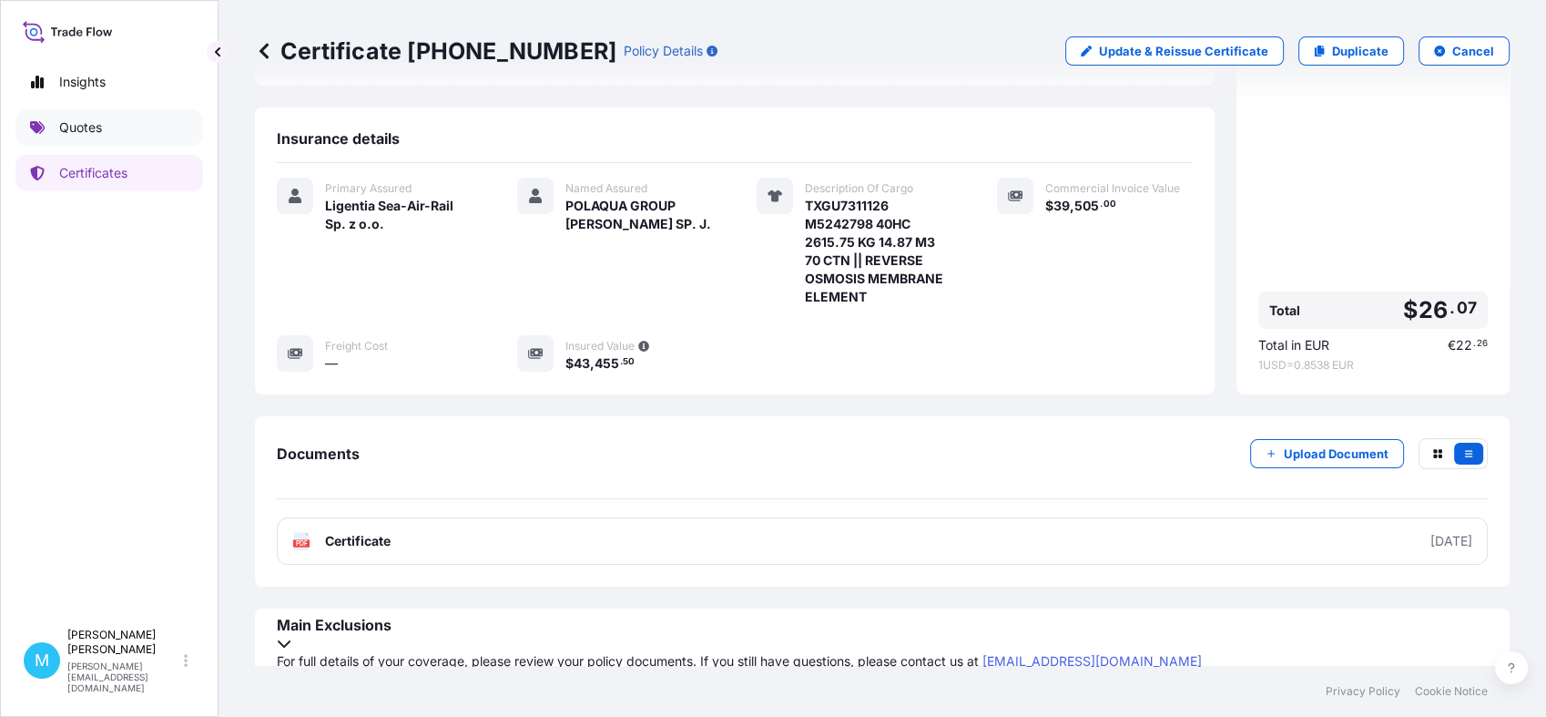
click at [107, 119] on link "Quotes" at bounding box center [109, 127] width 188 height 36
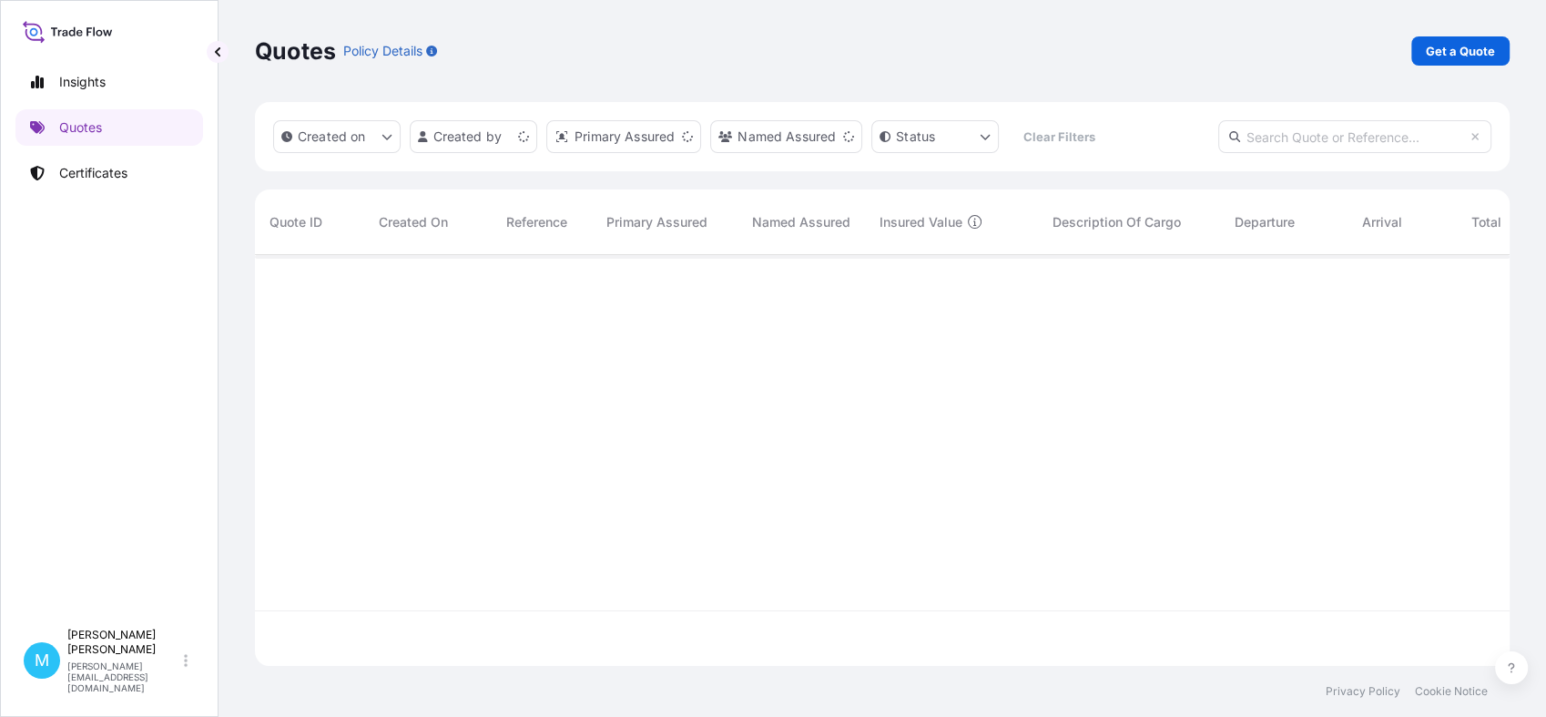
scroll to position [404, 1238]
